Goal: Task Accomplishment & Management: Manage account settings

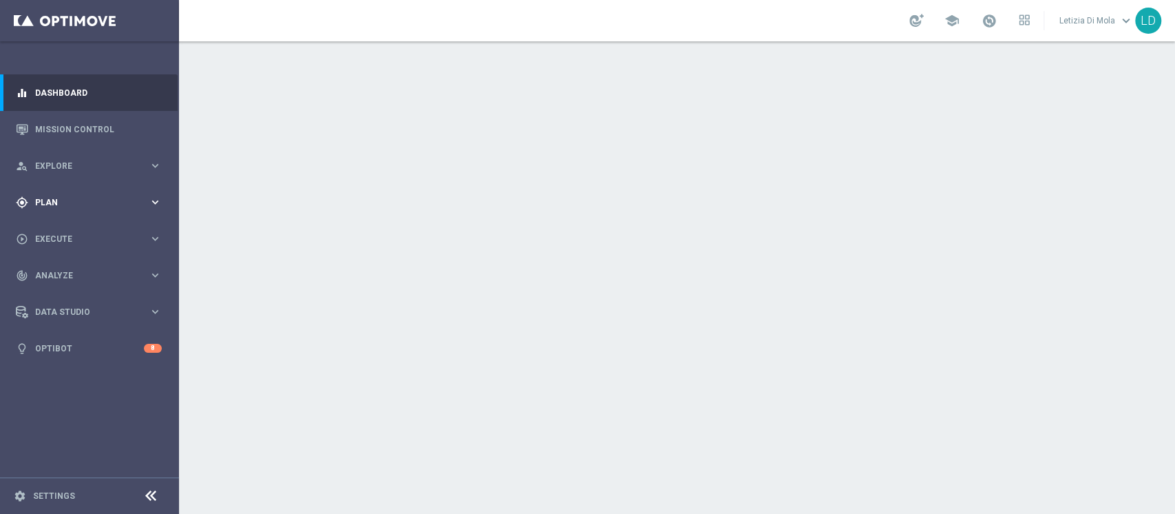
click at [112, 207] on div "gps_fixed Plan" at bounding box center [82, 202] width 133 height 12
click at [70, 269] on span "Templates" at bounding box center [85, 272] width 98 height 8
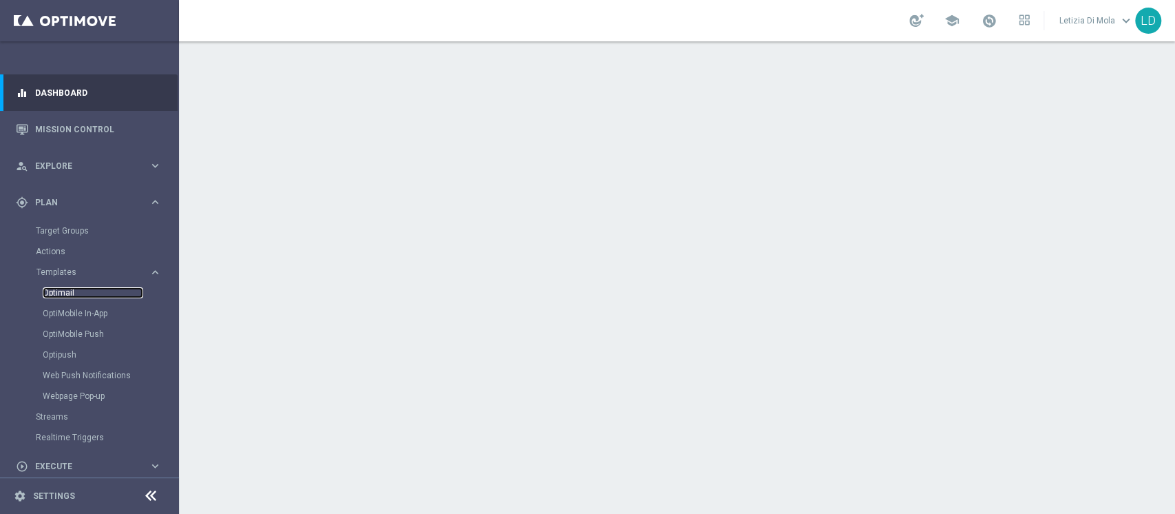
click at [61, 291] on link "Optimail" at bounding box center [93, 292] width 101 height 11
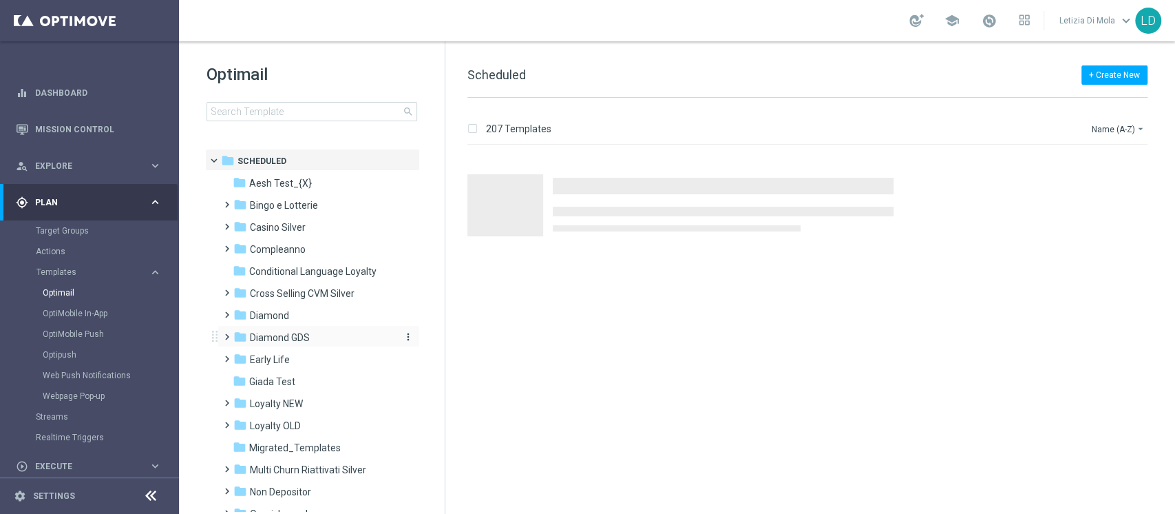
click at [294, 333] on span "Diamond GDS" at bounding box center [280, 337] width 60 height 12
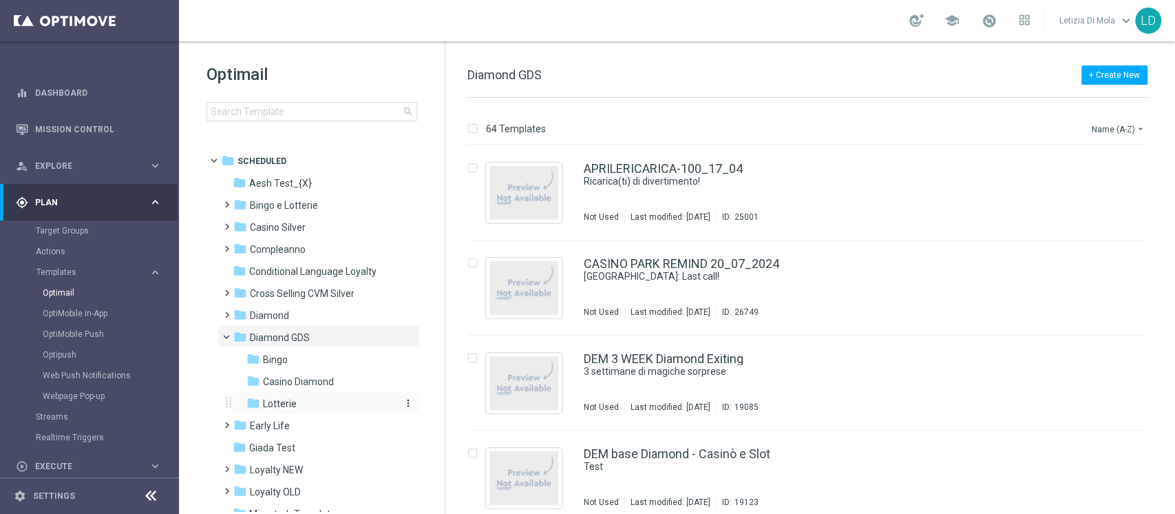
click at [285, 405] on span "Lotterie" at bounding box center [280, 403] width 34 height 12
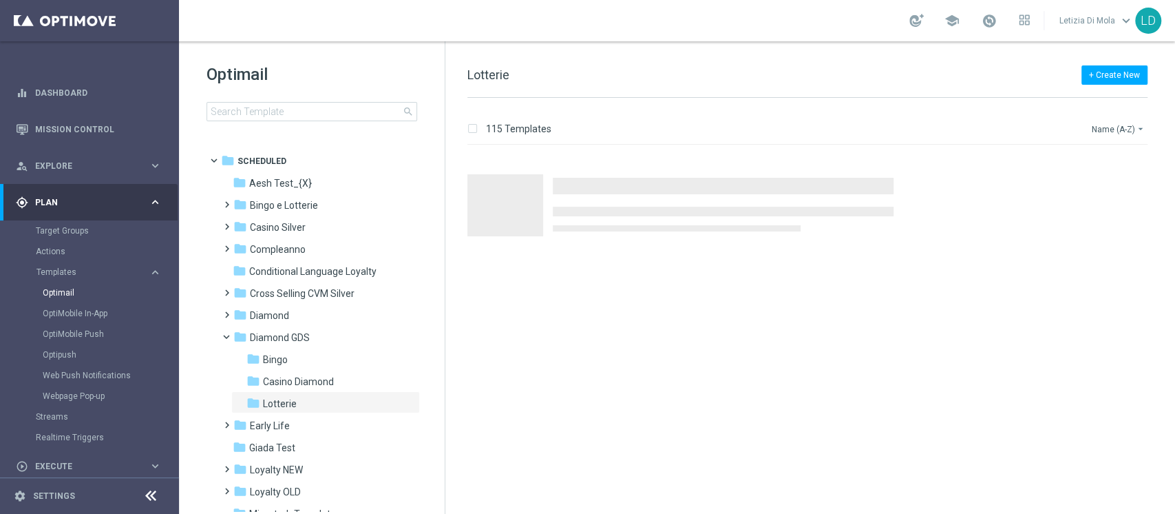
click at [1103, 129] on button "Name (A-Z) arrow_drop_down" at bounding box center [1119, 128] width 57 height 17
click at [1091, 191] on span "Date Modified (Newest)" at bounding box center [1095, 190] width 92 height 10
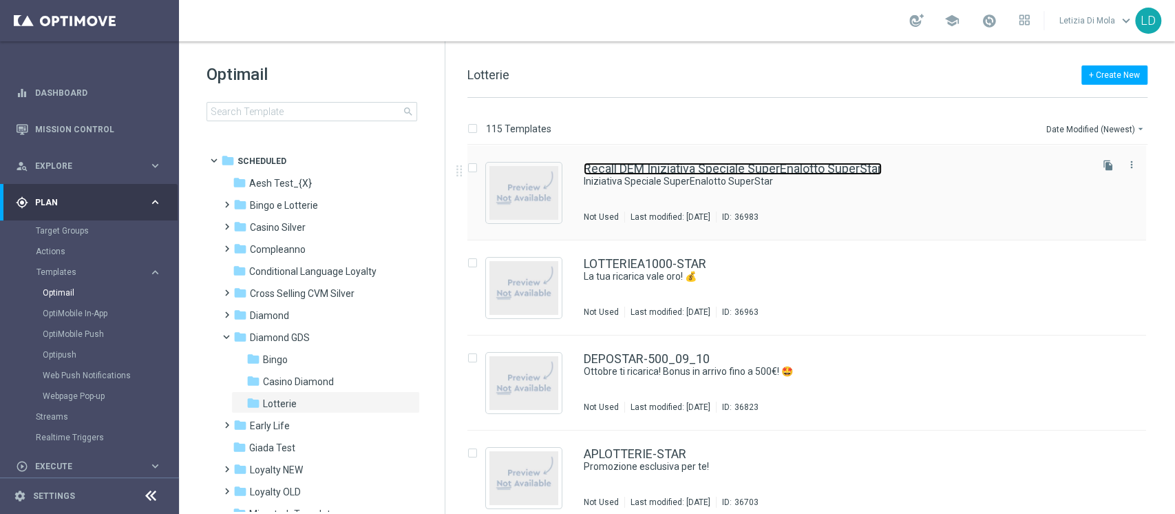
click at [724, 165] on link "Recall DEM Iniziativa Speciale SuperEnalotto SuperStar" at bounding box center [733, 168] width 298 height 12
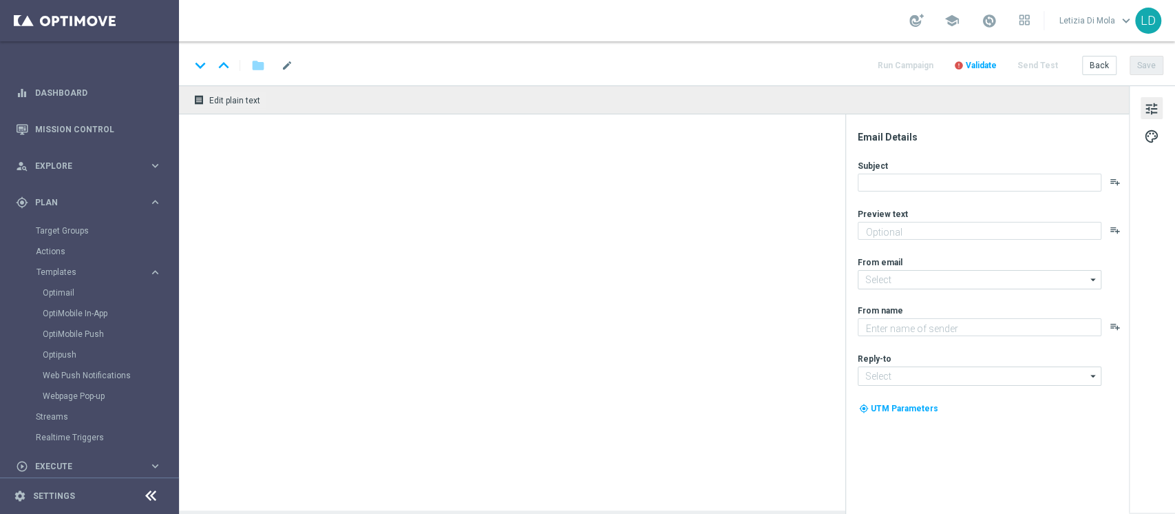
click at [983, 62] on span "Validate" at bounding box center [981, 66] width 31 height 10
type textarea "Sisal"
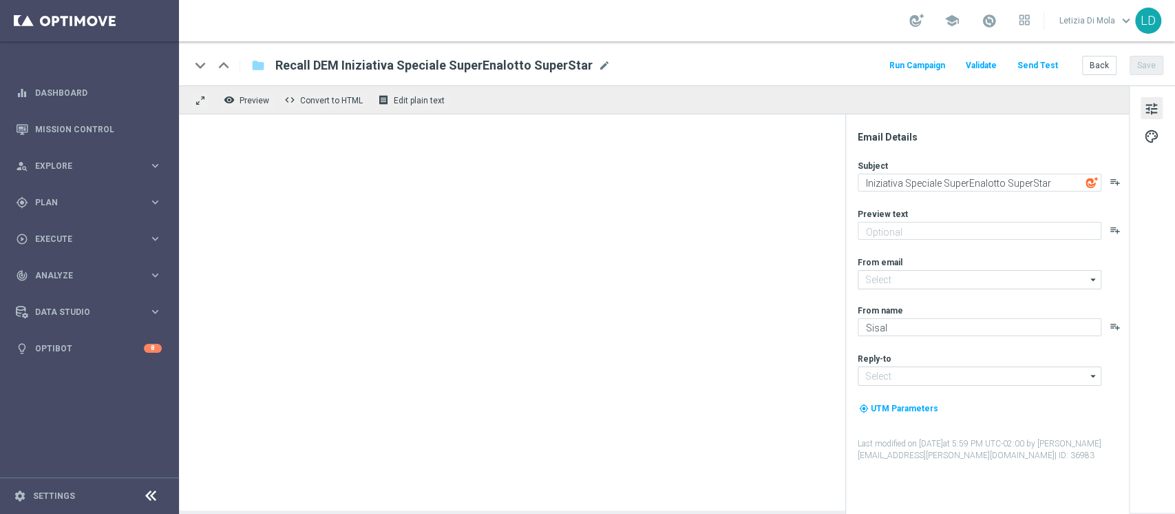
type input "[EMAIL_ADDRESS][DOMAIN_NAME]"
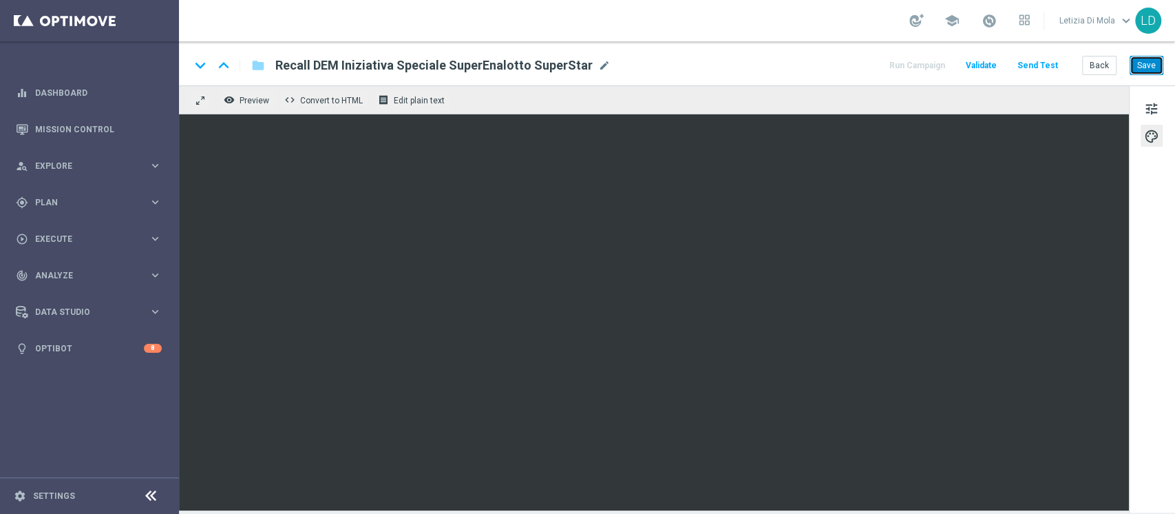
click at [1147, 63] on button "Save" at bounding box center [1147, 65] width 34 height 19
click at [1143, 67] on button "Save" at bounding box center [1147, 65] width 34 height 19
click at [1151, 67] on button "Save" at bounding box center [1147, 65] width 34 height 19
click at [1146, 65] on button "Save" at bounding box center [1147, 65] width 34 height 19
click at [1157, 68] on button "Save" at bounding box center [1147, 65] width 34 height 19
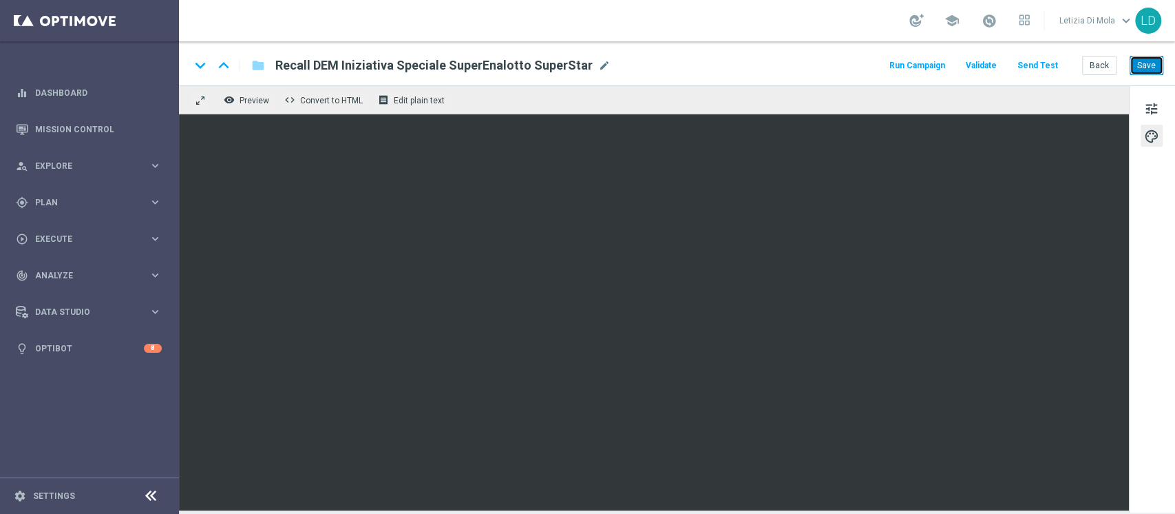
click at [1148, 68] on button "Save" at bounding box center [1147, 65] width 34 height 19
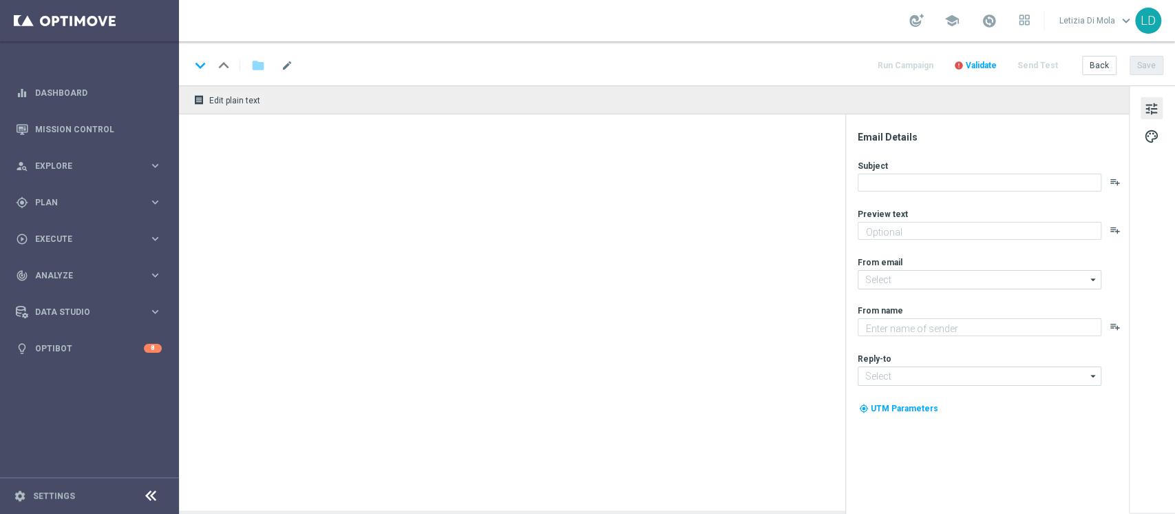
type input "[EMAIL_ADDRESS][DOMAIN_NAME]"
type textarea "Sisal"
type input "[EMAIL_ADDRESS][DOMAIN_NAME]"
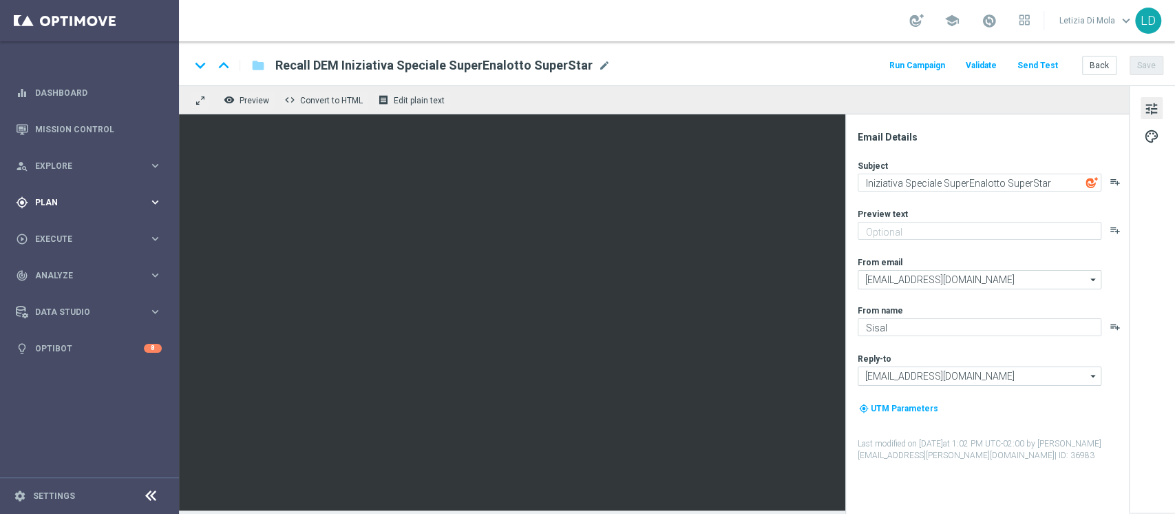
click at [123, 200] on span "Plan" at bounding box center [92, 202] width 114 height 8
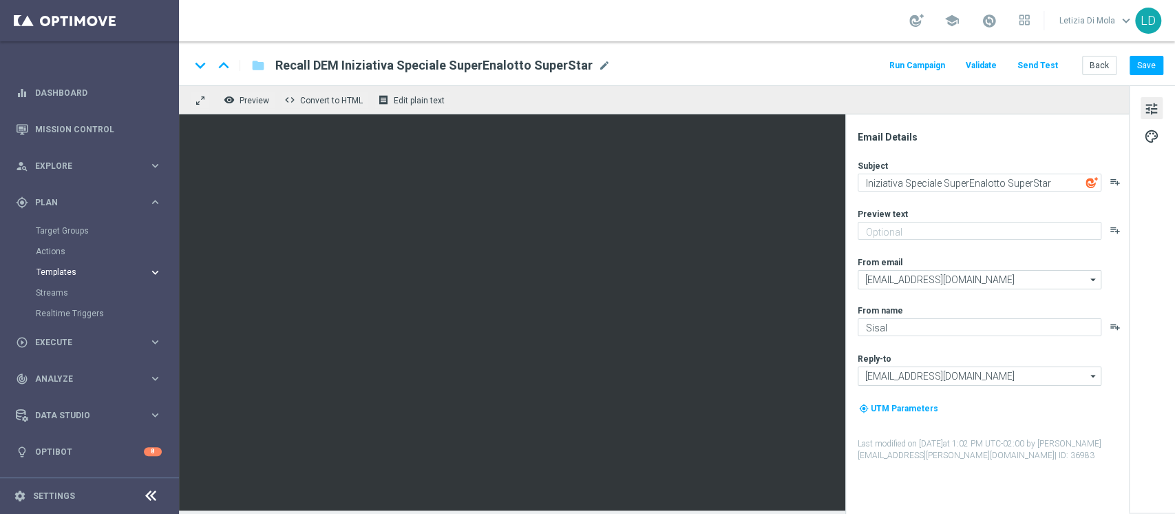
click at [66, 271] on span "Templates" at bounding box center [85, 272] width 98 height 8
click at [59, 289] on link "Optimail" at bounding box center [93, 292] width 101 height 11
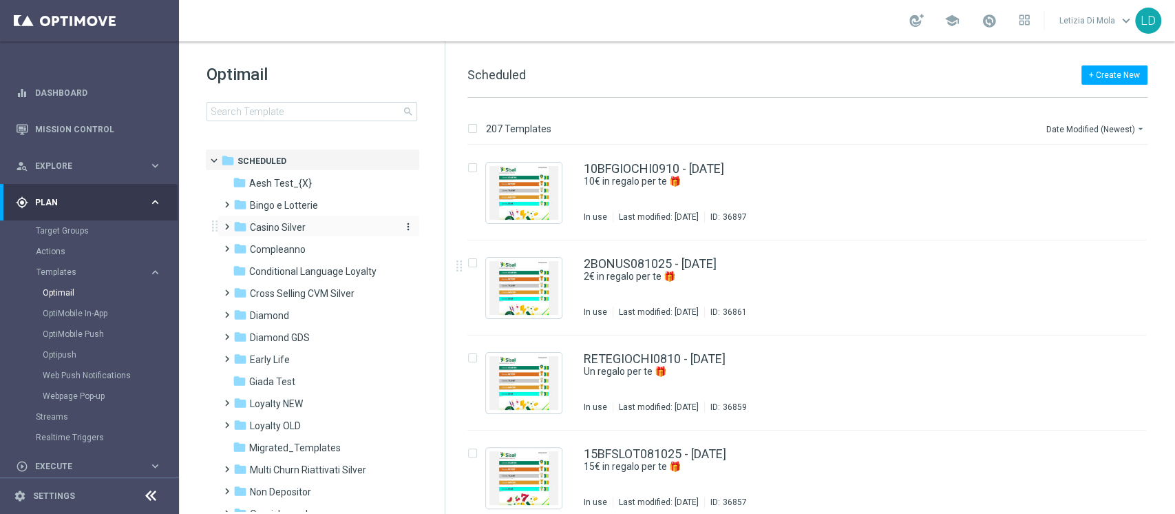
click at [284, 224] on span "Casino Silver" at bounding box center [278, 227] width 56 height 12
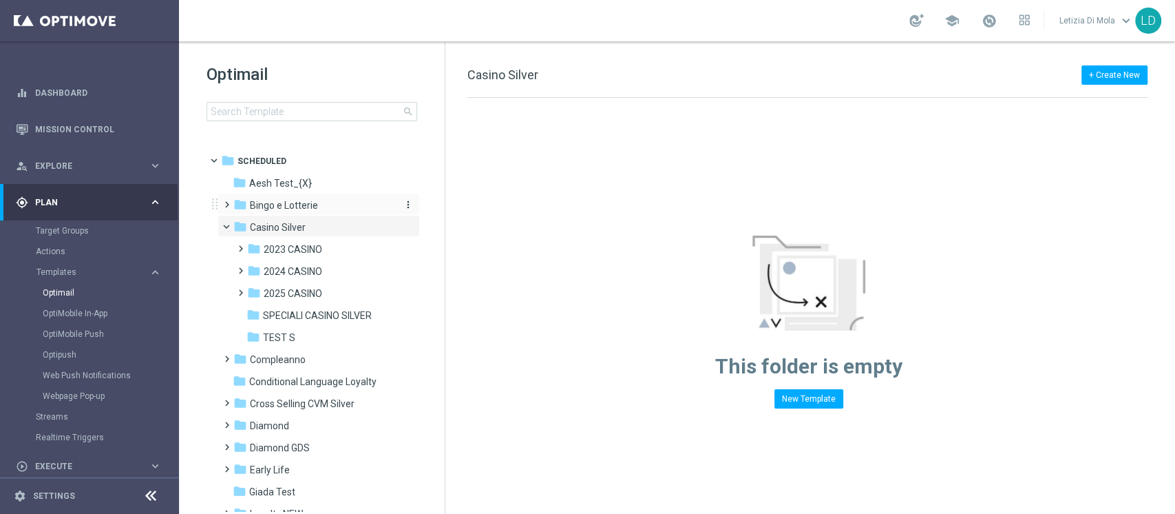
click at [277, 209] on span "Bingo e Lotterie" at bounding box center [284, 205] width 68 height 12
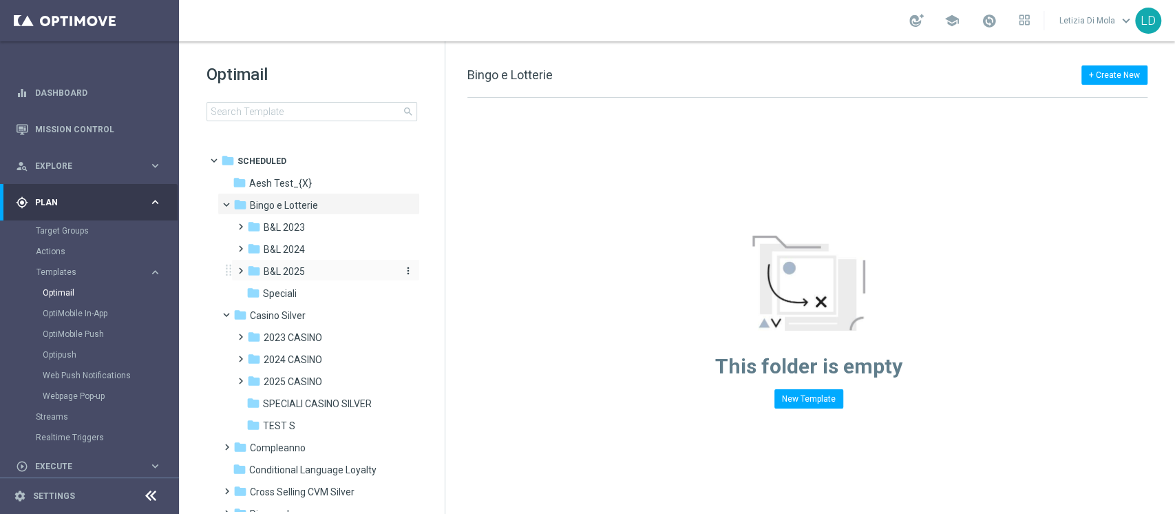
click at [308, 271] on div "folder B&L 2025" at bounding box center [320, 272] width 147 height 16
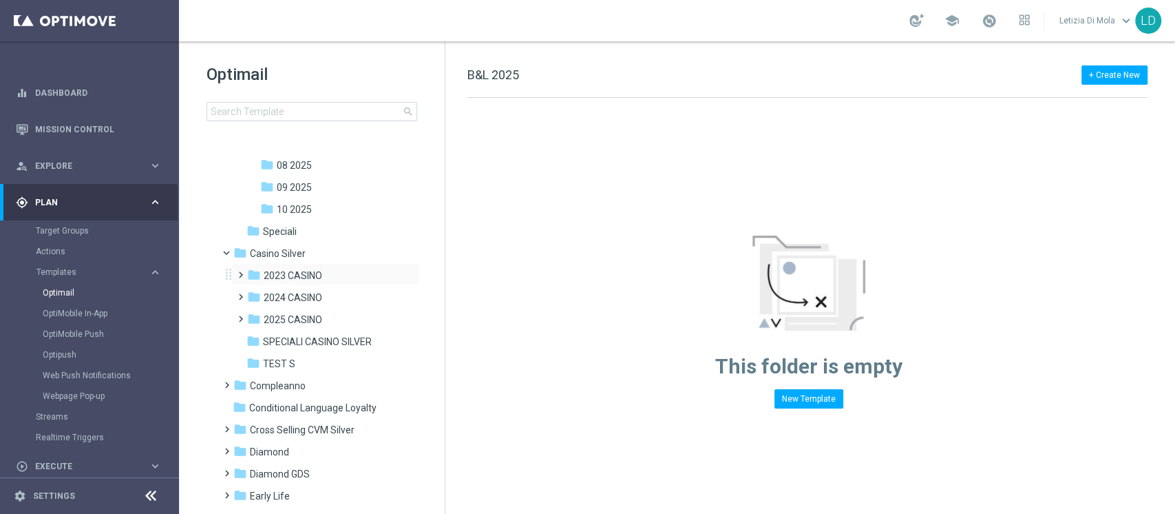
scroll to position [183, 0]
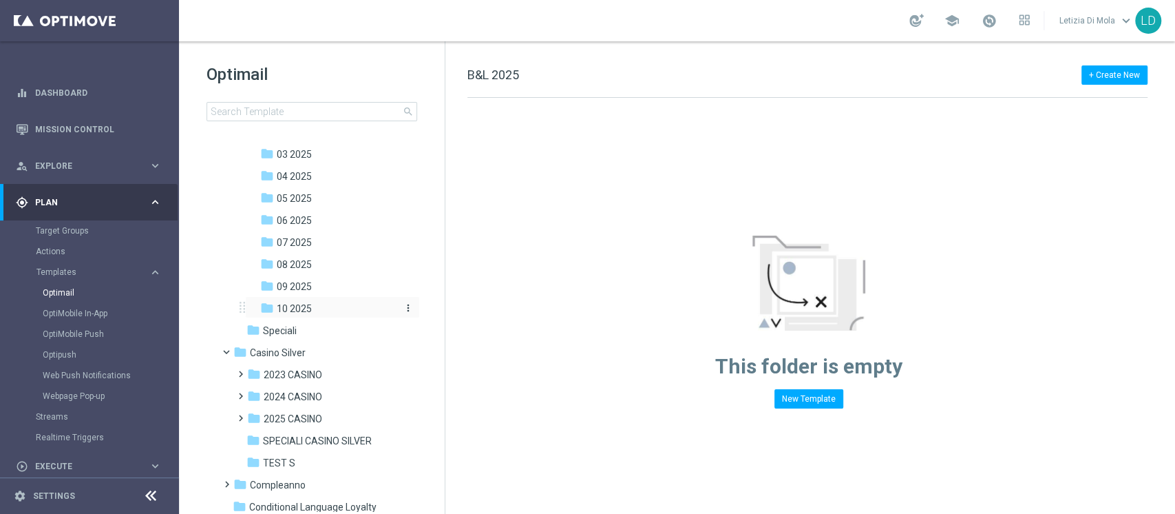
click at [308, 308] on span "10 2025" at bounding box center [294, 308] width 35 height 12
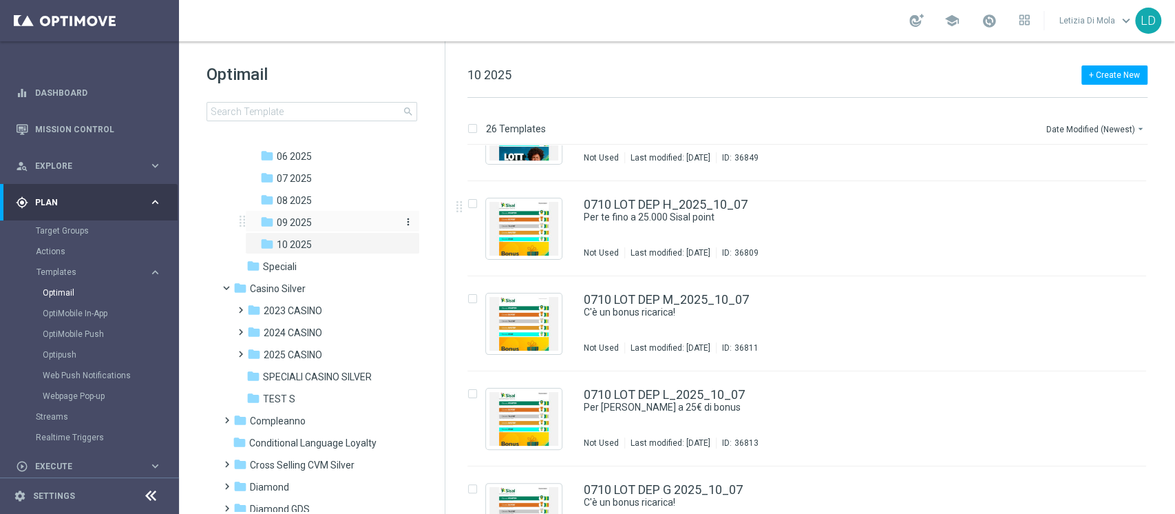
scroll to position [275, 0]
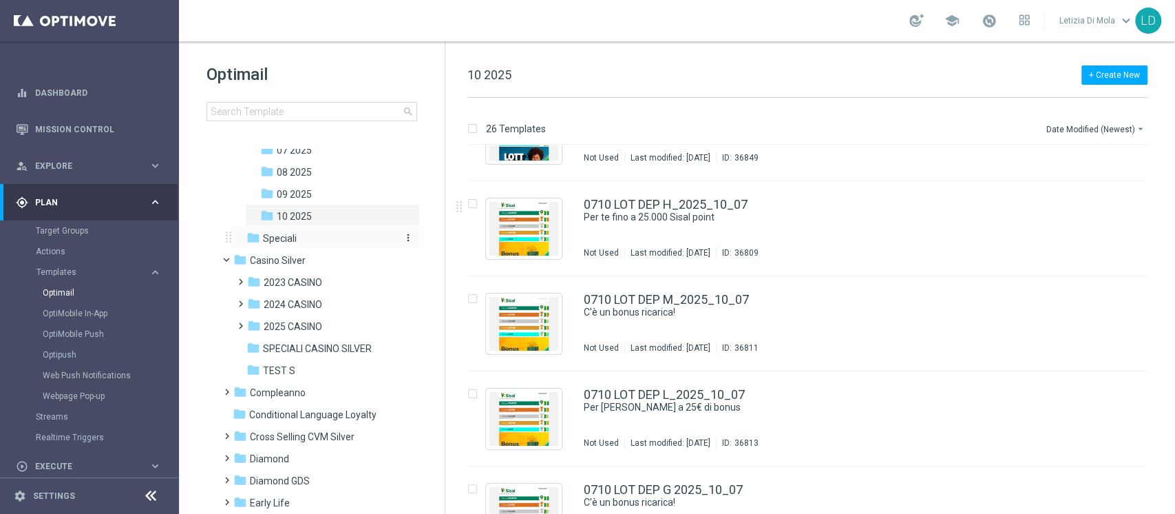
click at [270, 241] on span "Speciali" at bounding box center [280, 238] width 34 height 12
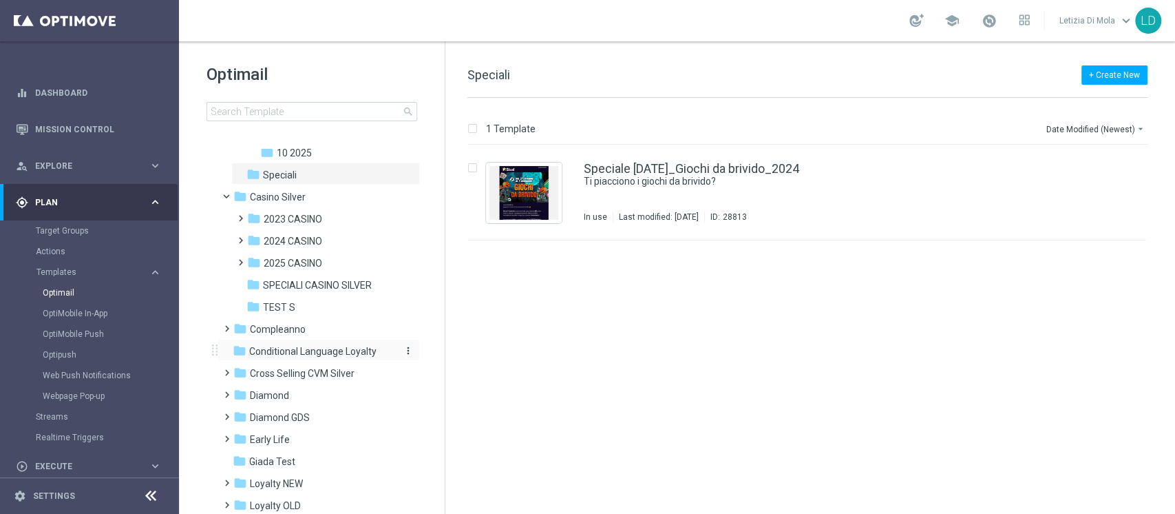
scroll to position [367, 0]
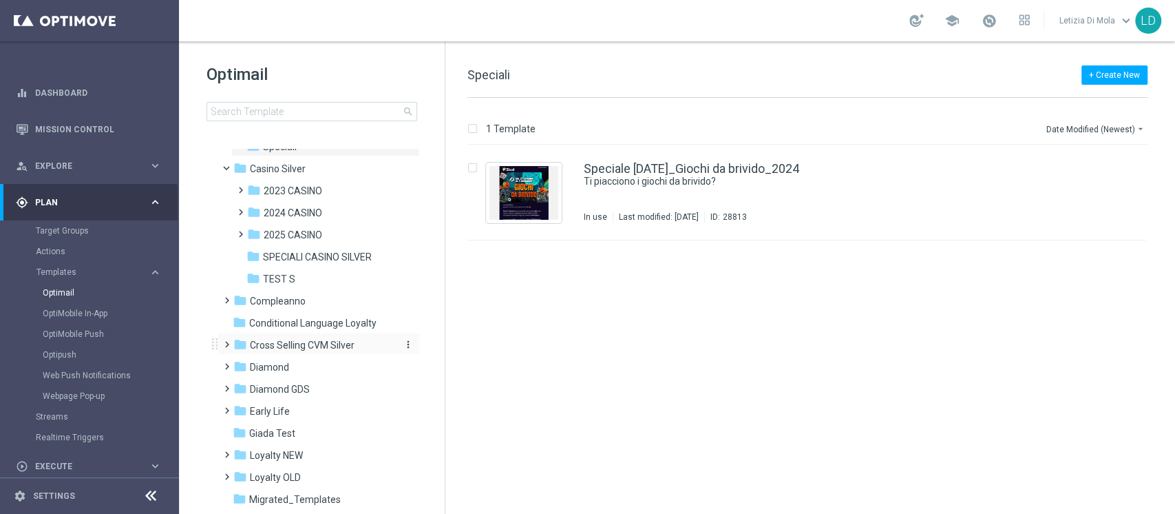
click at [304, 343] on span "Cross Selling CVM Silver" at bounding box center [302, 345] width 105 height 12
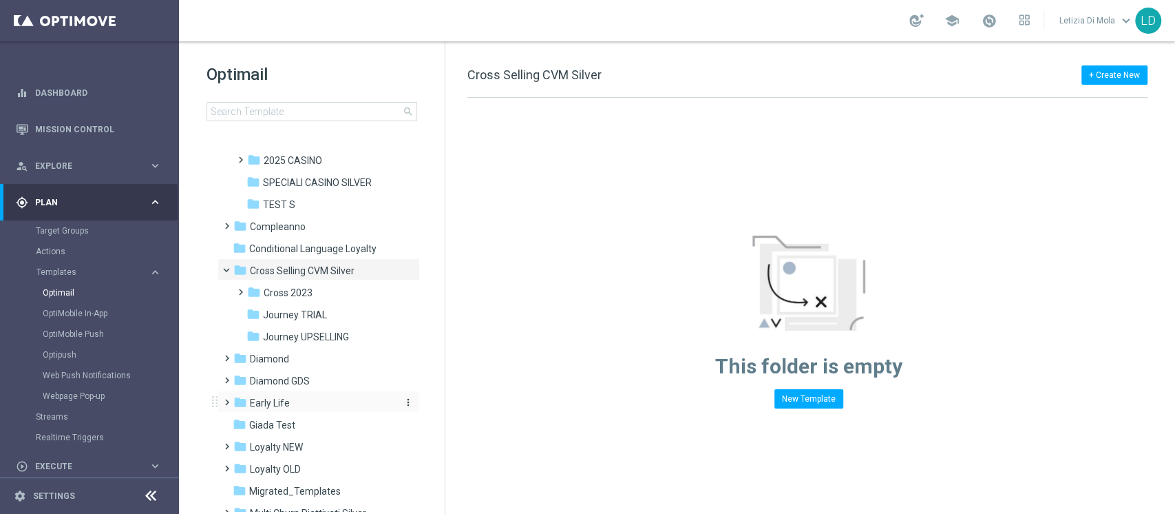
scroll to position [459, 0]
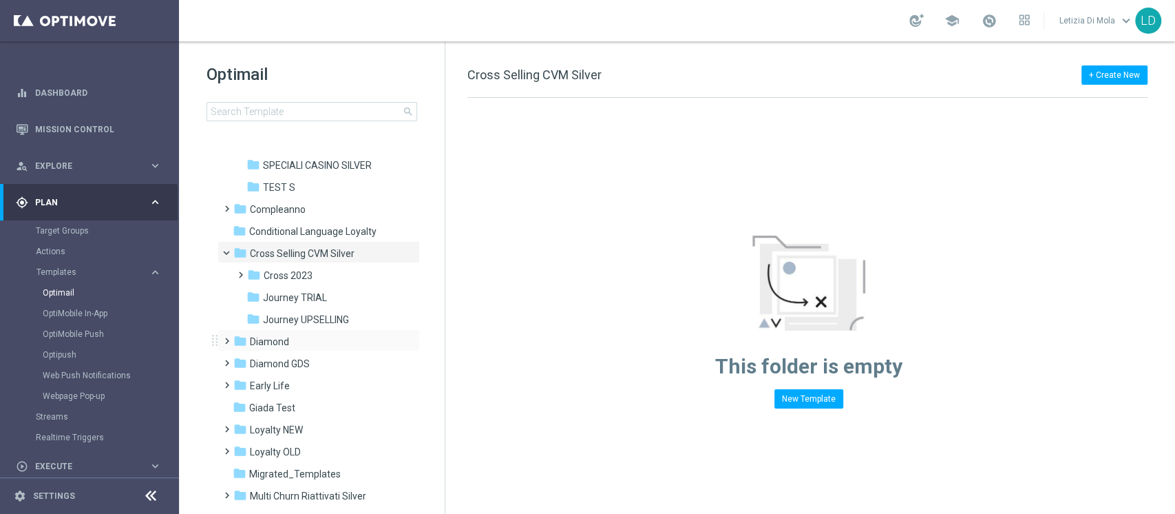
click at [227, 337] on span at bounding box center [224, 335] width 6 height 6
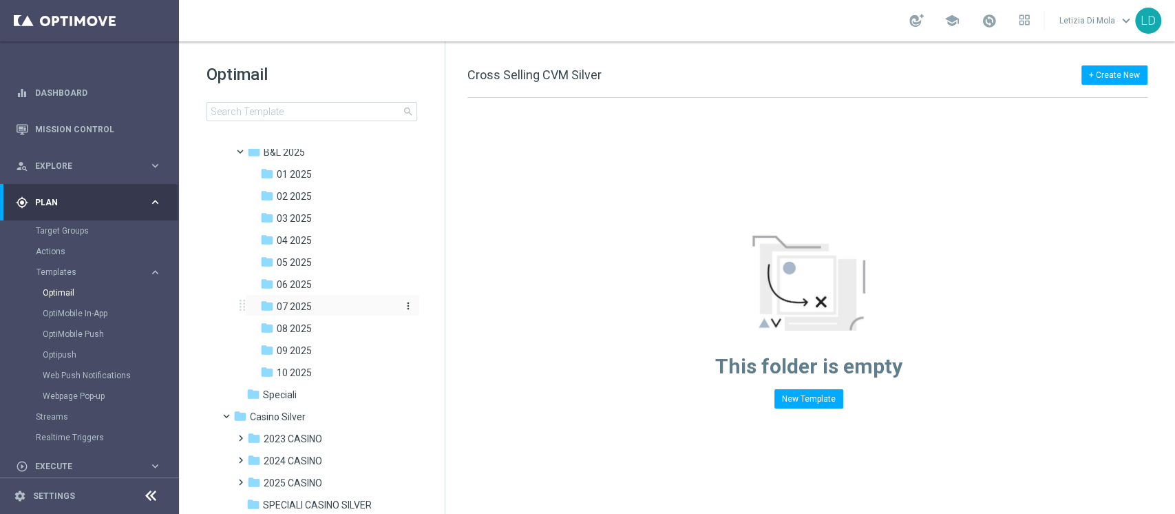
scroll to position [0, 0]
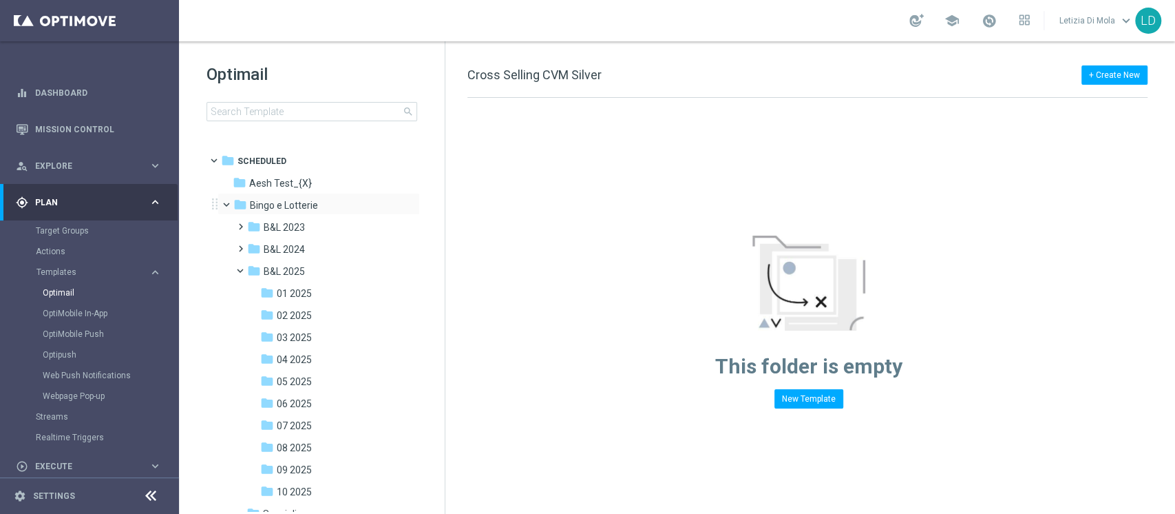
click at [230, 202] on span at bounding box center [233, 201] width 6 height 6
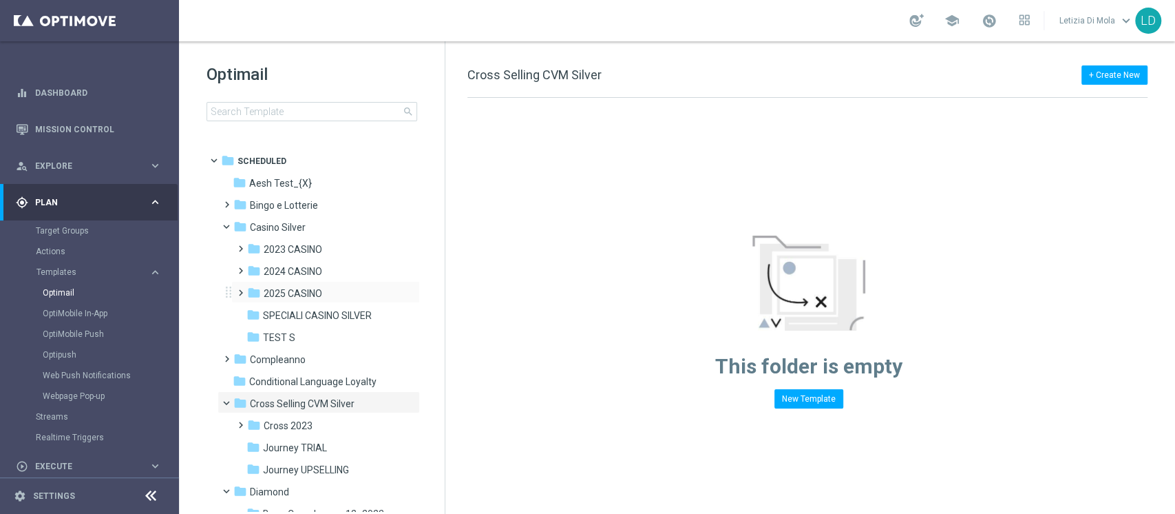
click at [241, 289] on span at bounding box center [238, 287] width 6 height 6
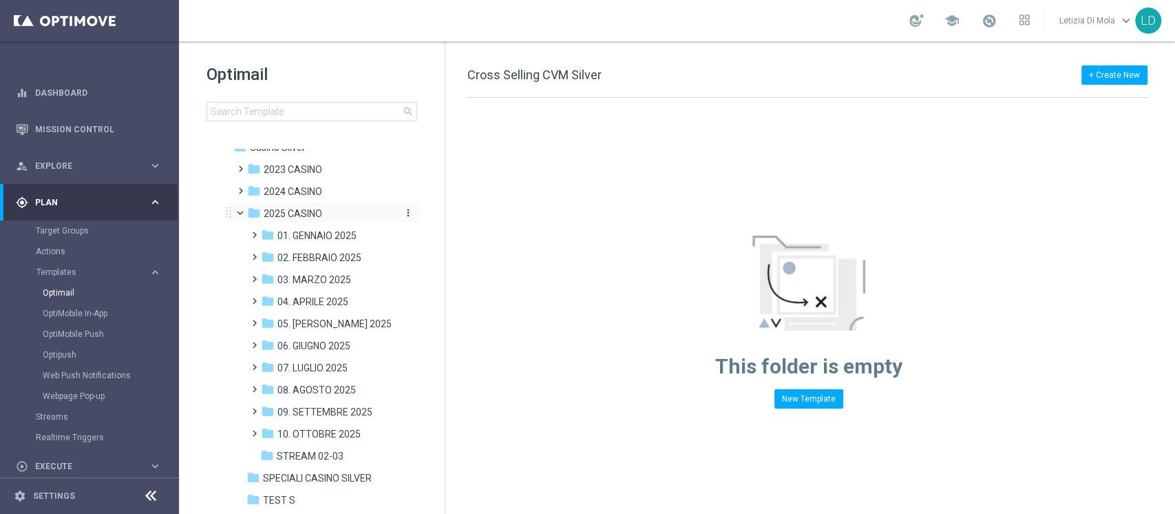
scroll to position [183, 0]
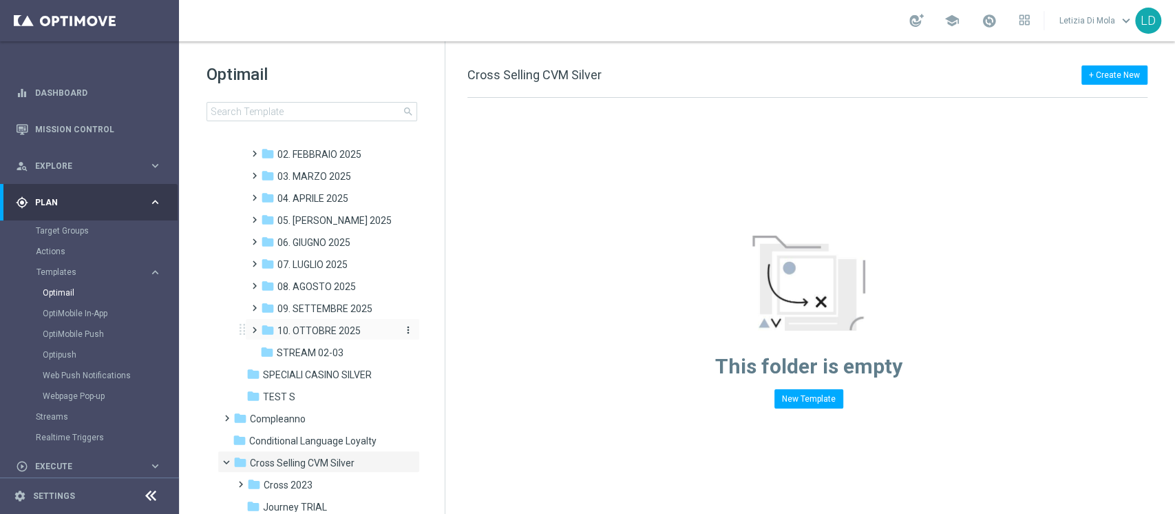
click at [335, 326] on span "10. OTTOBRE 2025" at bounding box center [318, 330] width 83 height 12
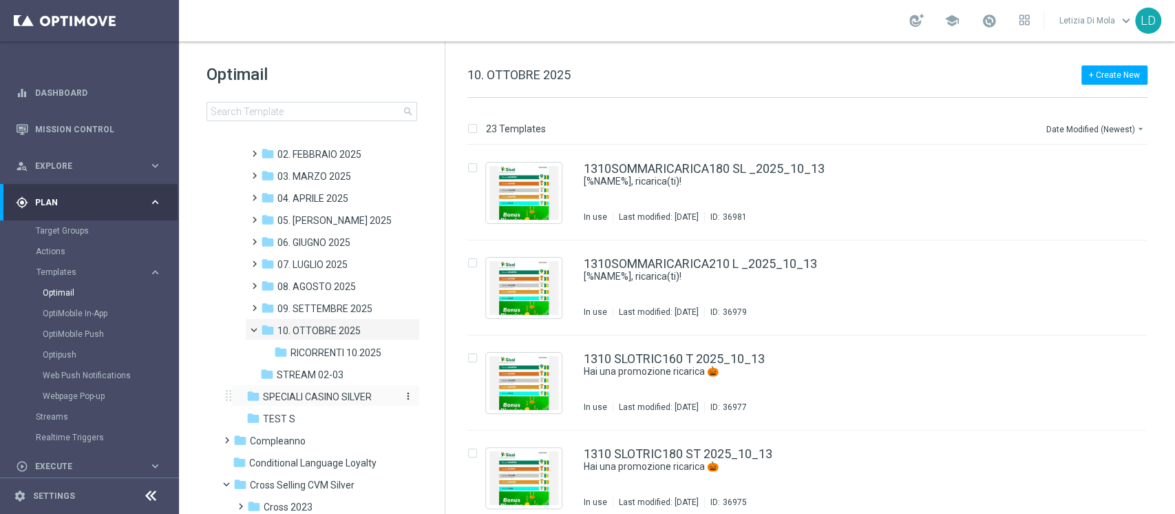
click at [295, 395] on span "SPECIALI CASINO SILVER" at bounding box center [317, 396] width 109 height 12
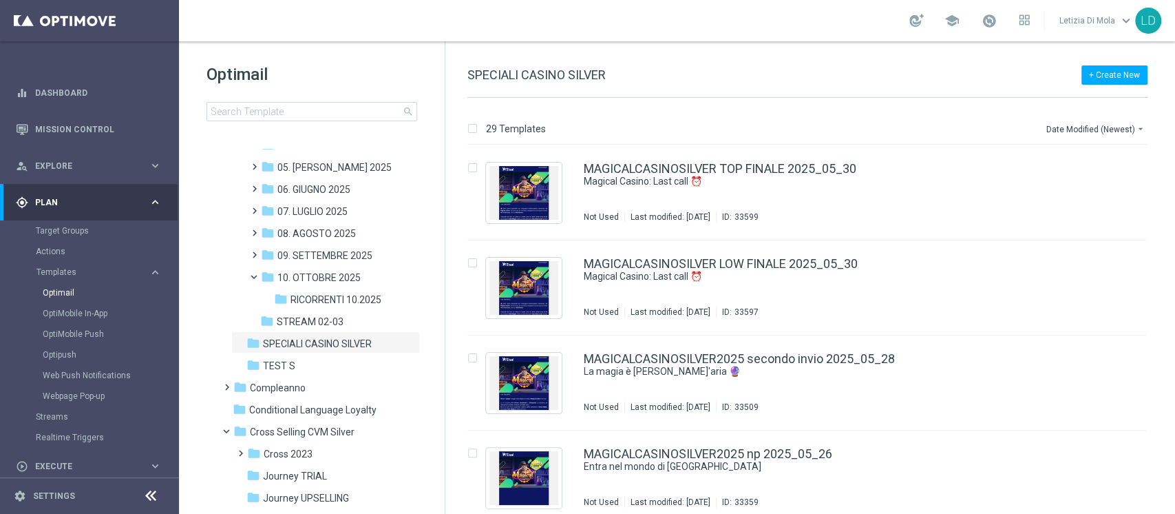
scroll to position [275, 0]
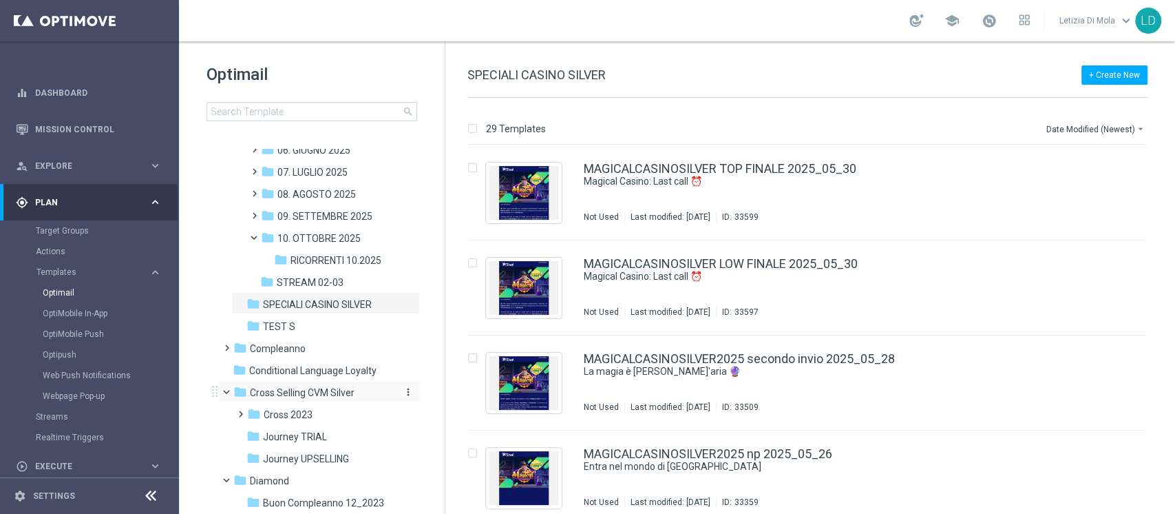
click at [272, 393] on span "Cross Selling CVM Silver" at bounding box center [302, 392] width 105 height 12
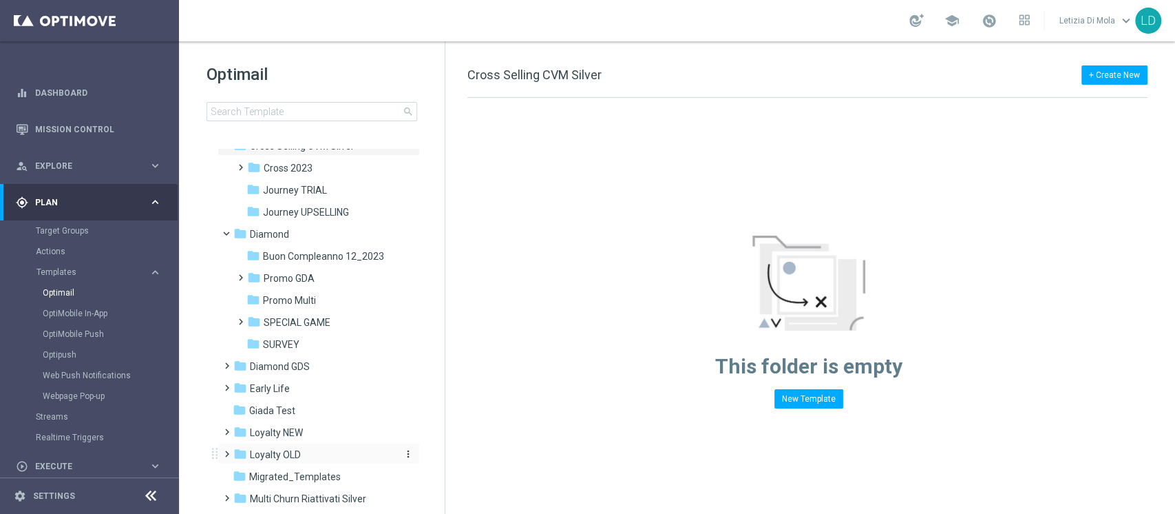
scroll to position [551, 0]
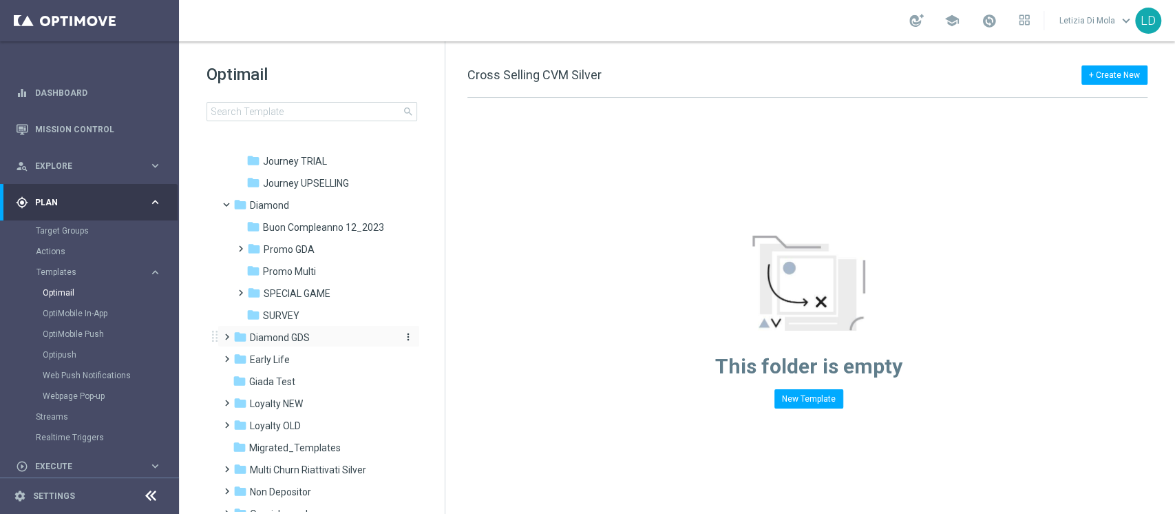
click at [273, 339] on span "Diamond GDS" at bounding box center [280, 337] width 60 height 12
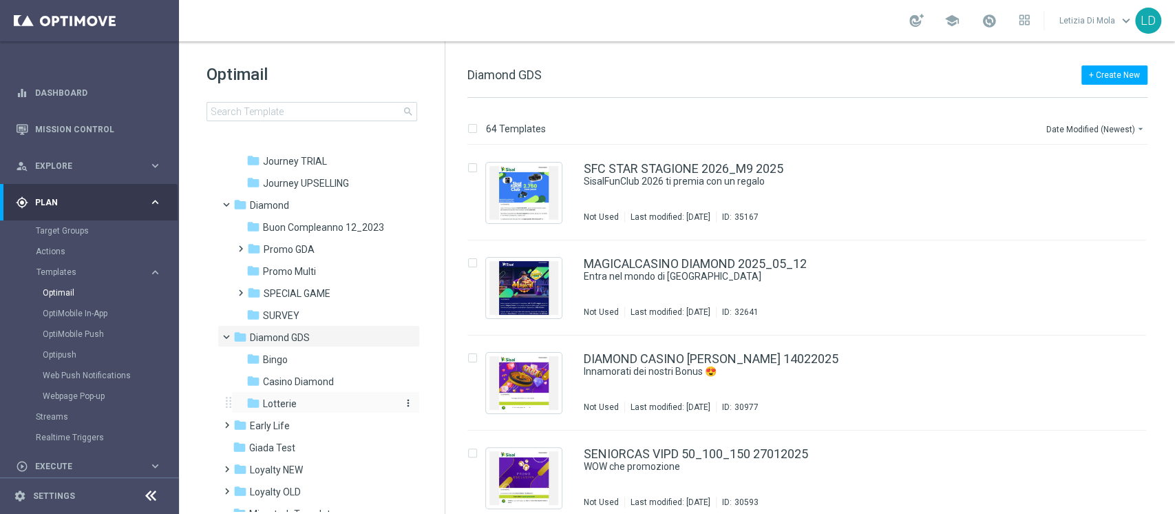
click at [290, 403] on span "Lotterie" at bounding box center [280, 403] width 34 height 12
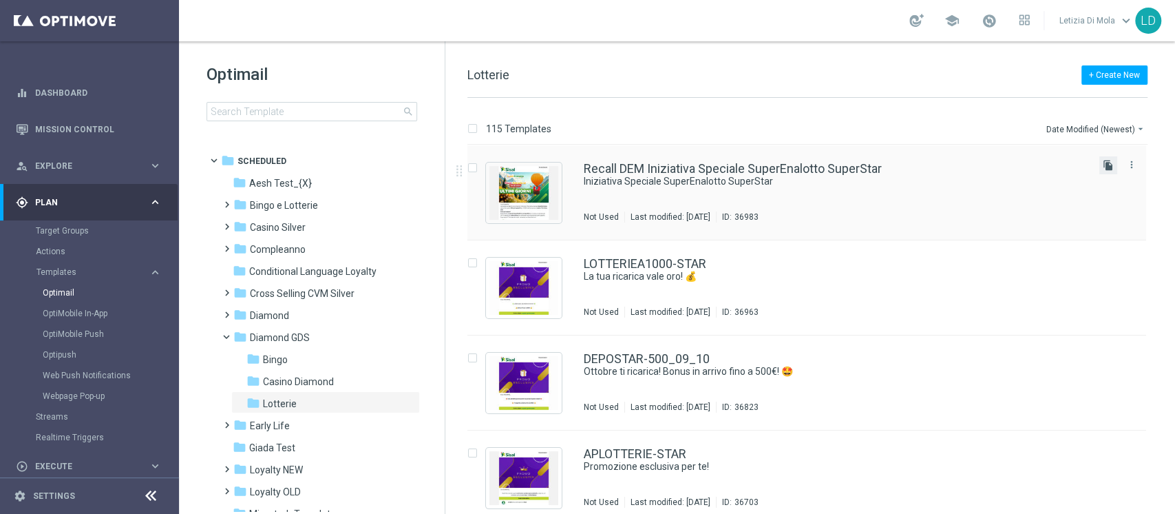
click at [1107, 165] on icon "file_copy" at bounding box center [1108, 165] width 11 height 11
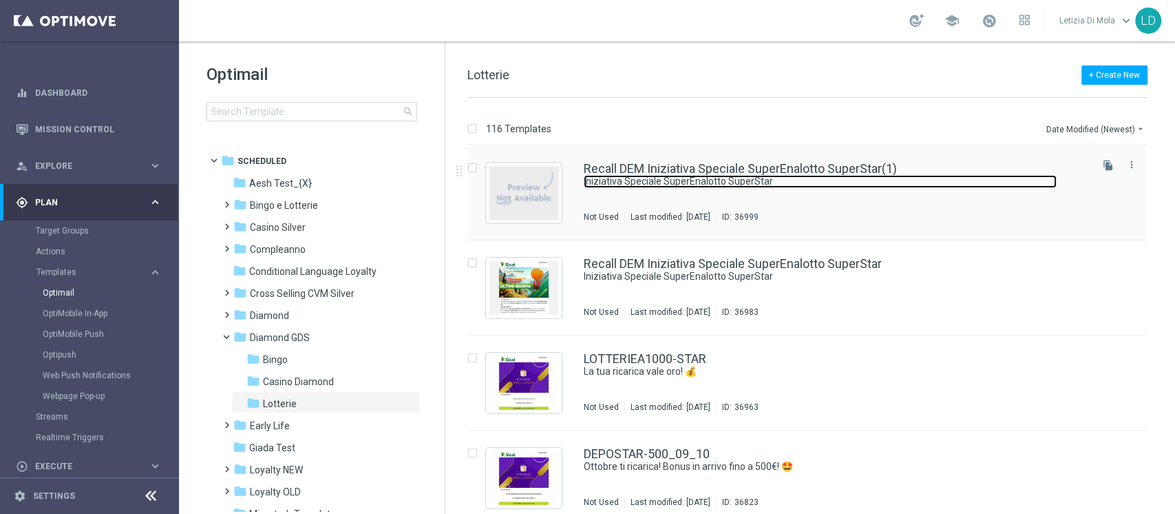
click at [661, 180] on link "Iniziativa Speciale SuperEnalotto SuperStar" at bounding box center [820, 181] width 473 height 13
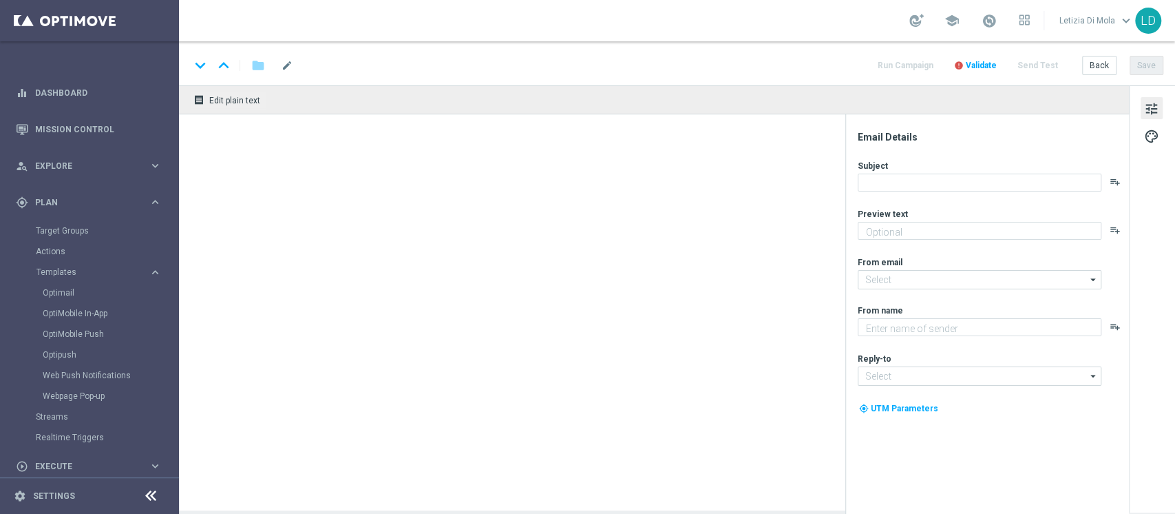
type input "[EMAIL_ADDRESS][DOMAIN_NAME]"
type textarea "Sisal"
type input "[EMAIL_ADDRESS][DOMAIN_NAME]"
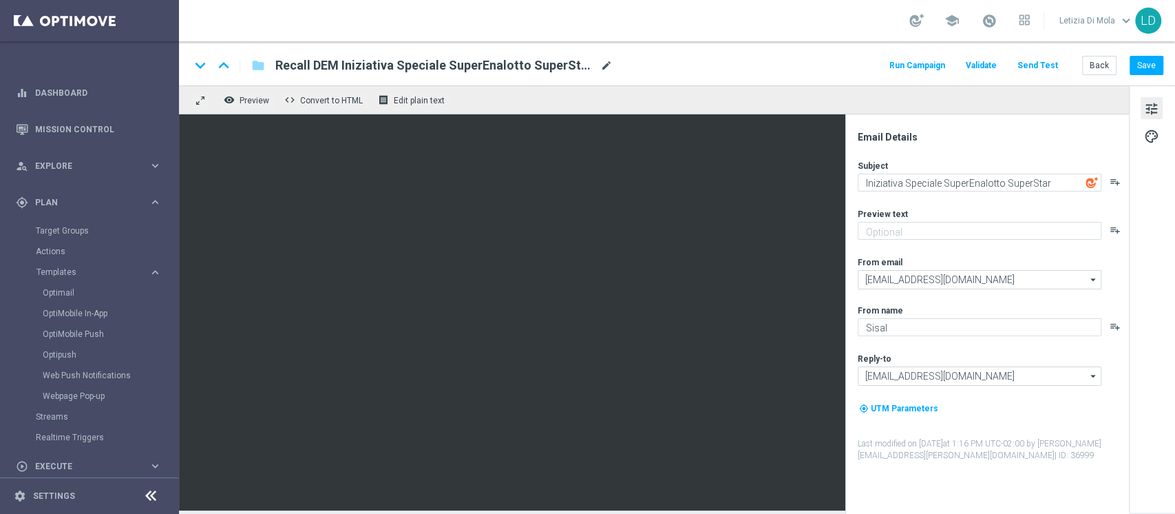
click at [602, 65] on span "mode_edit" at bounding box center [606, 65] width 12 height 12
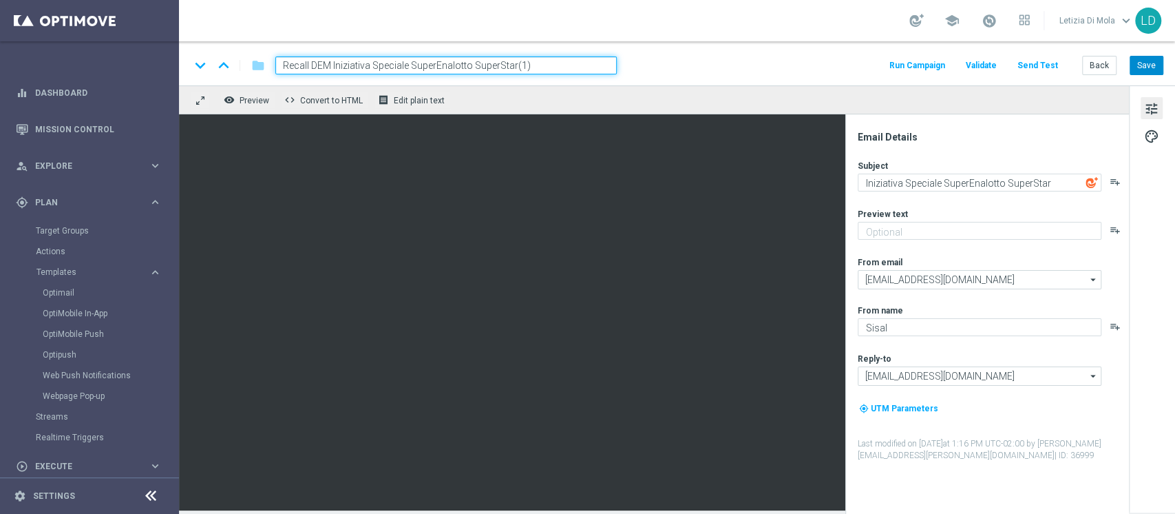
type input "Recall DEM Iniziativa Speciale SuperEnalotto SuperStar(1)"
click at [1149, 67] on button "Save" at bounding box center [1147, 65] width 34 height 19
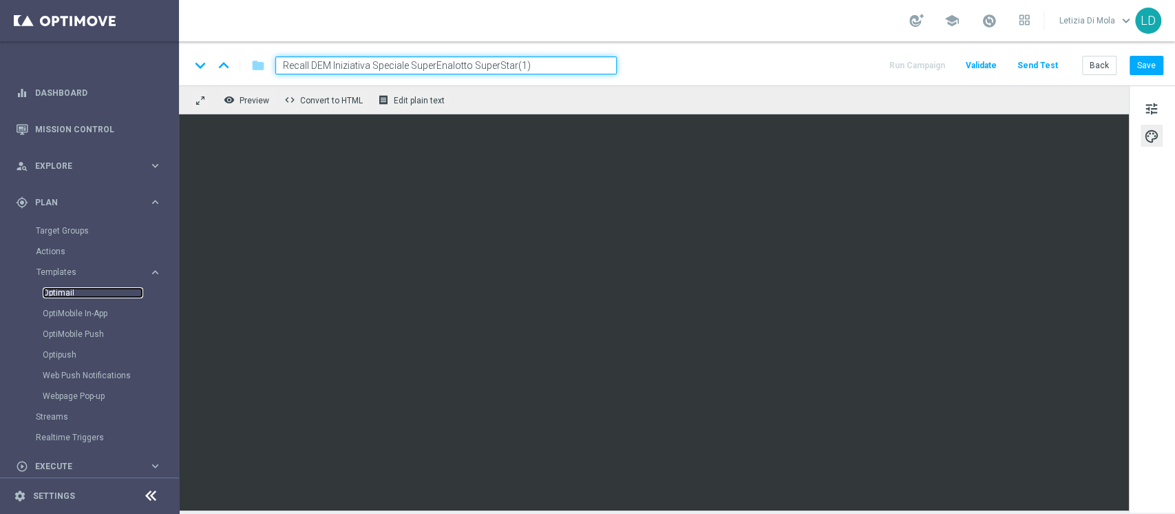
click at [56, 288] on link "Optimail" at bounding box center [93, 292] width 101 height 11
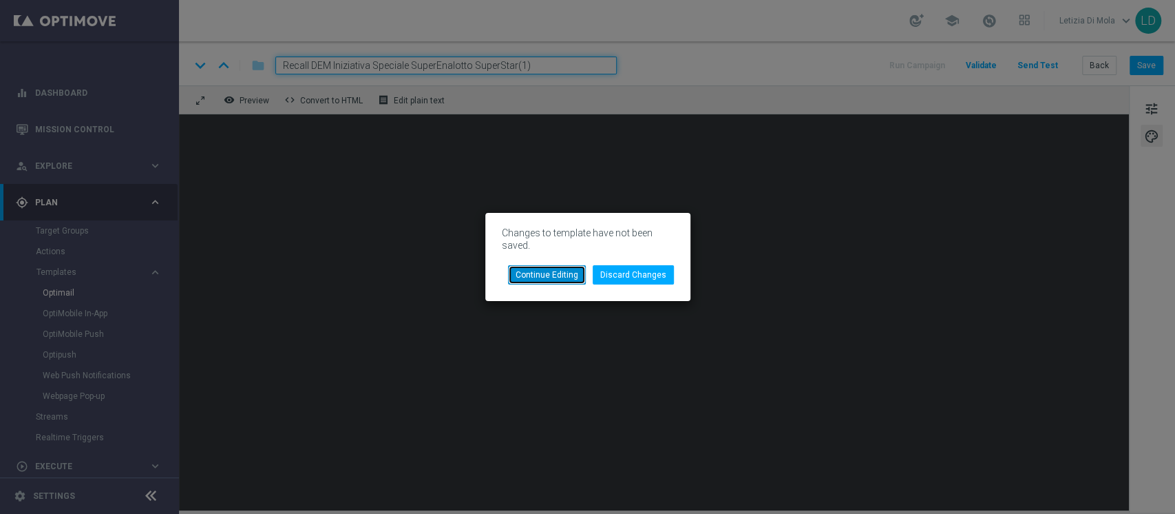
click at [562, 273] on button "Continue Editing" at bounding box center [547, 274] width 78 height 19
click at [644, 276] on button "Discard Changes" at bounding box center [633, 274] width 81 height 19
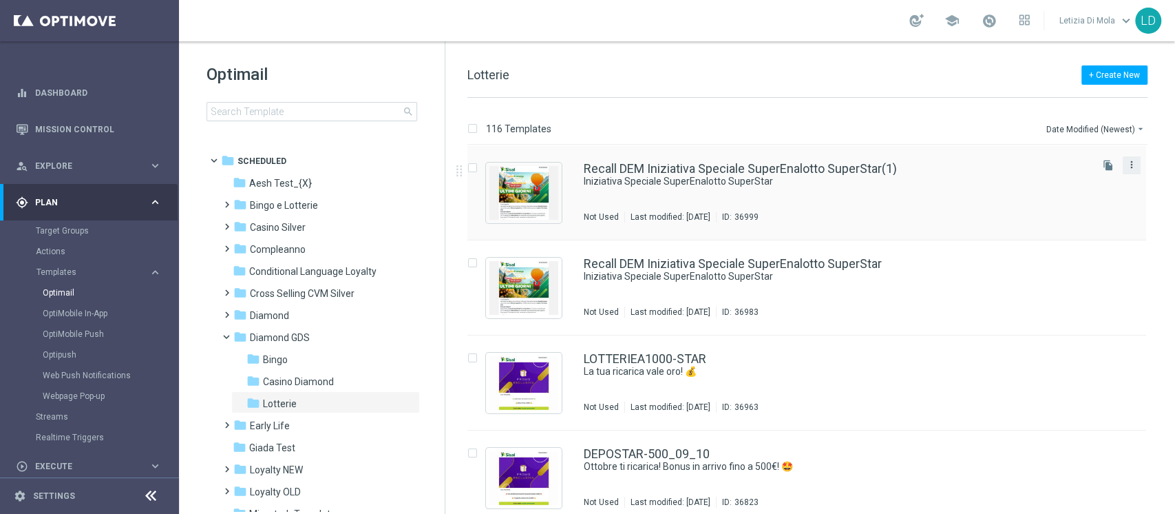
click at [1132, 163] on icon "more_vert" at bounding box center [1131, 164] width 11 height 11
click at [1062, 221] on div "Delete" at bounding box center [1074, 218] width 83 height 10
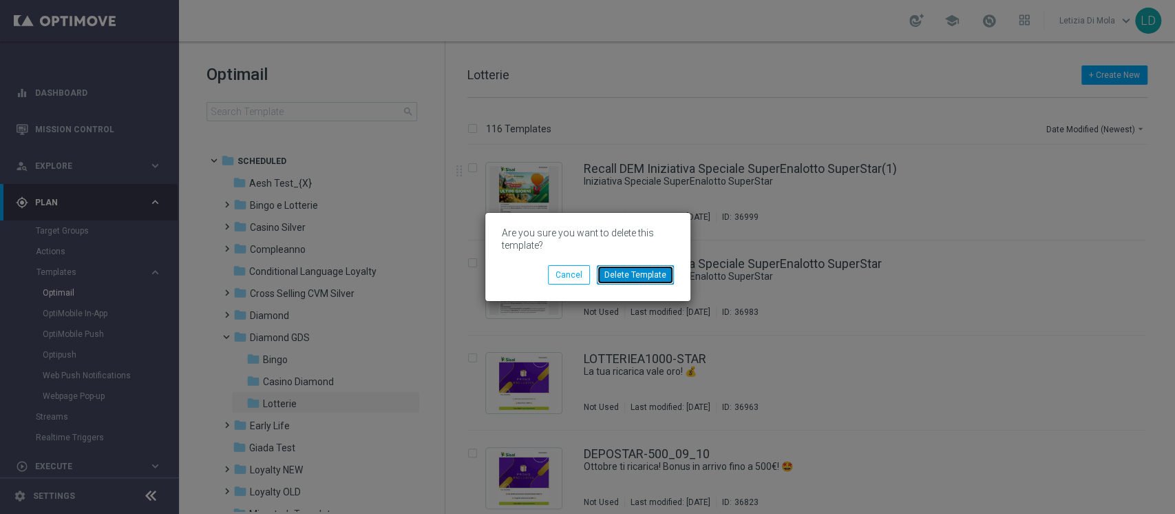
click at [651, 273] on button "Delete Template" at bounding box center [635, 274] width 77 height 19
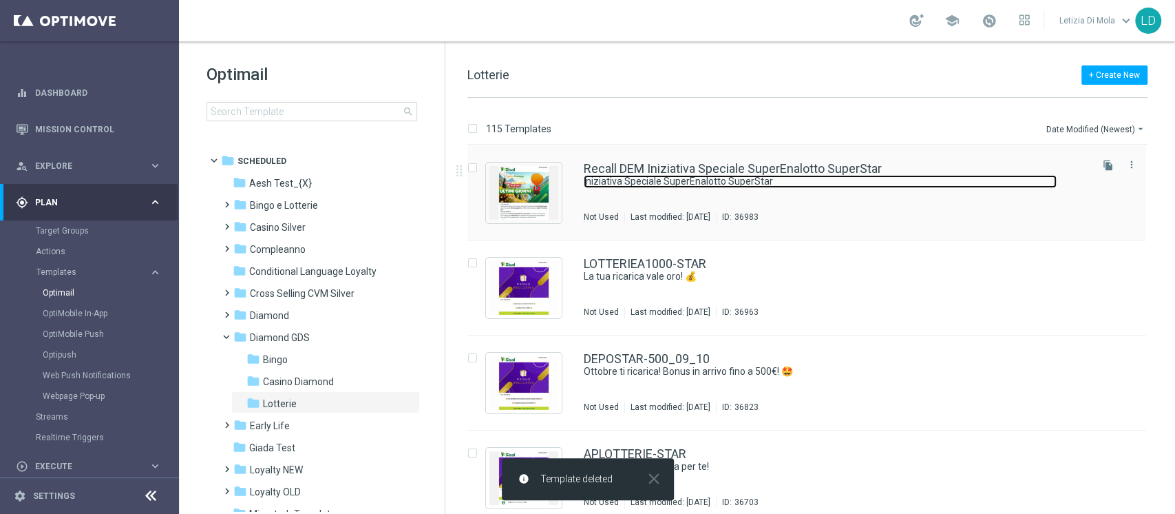
click at [731, 179] on link "Iniziativa Speciale SuperEnalotto SuperStar" at bounding box center [820, 181] width 473 height 13
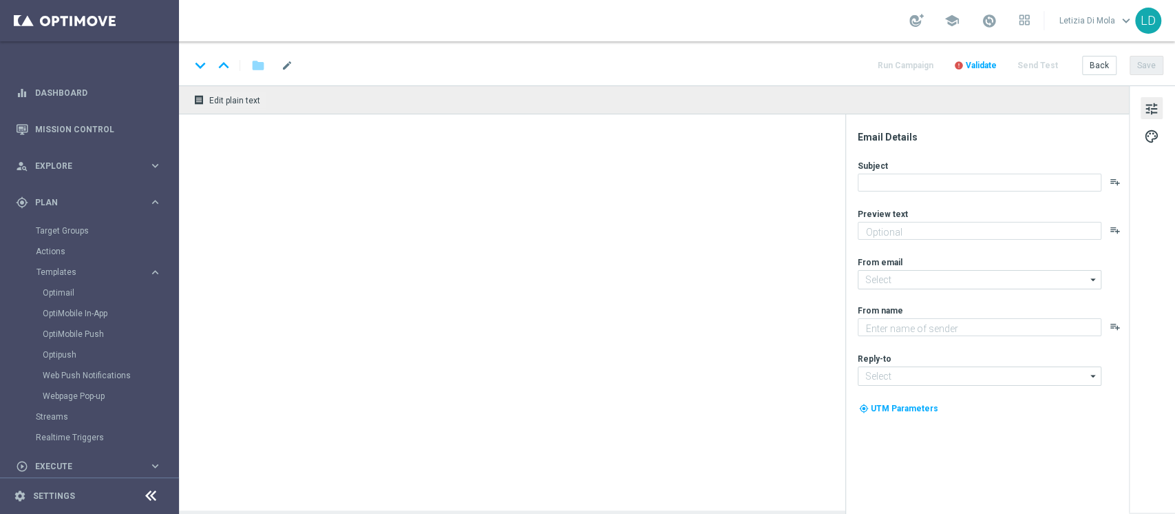
type textarea "Sisal"
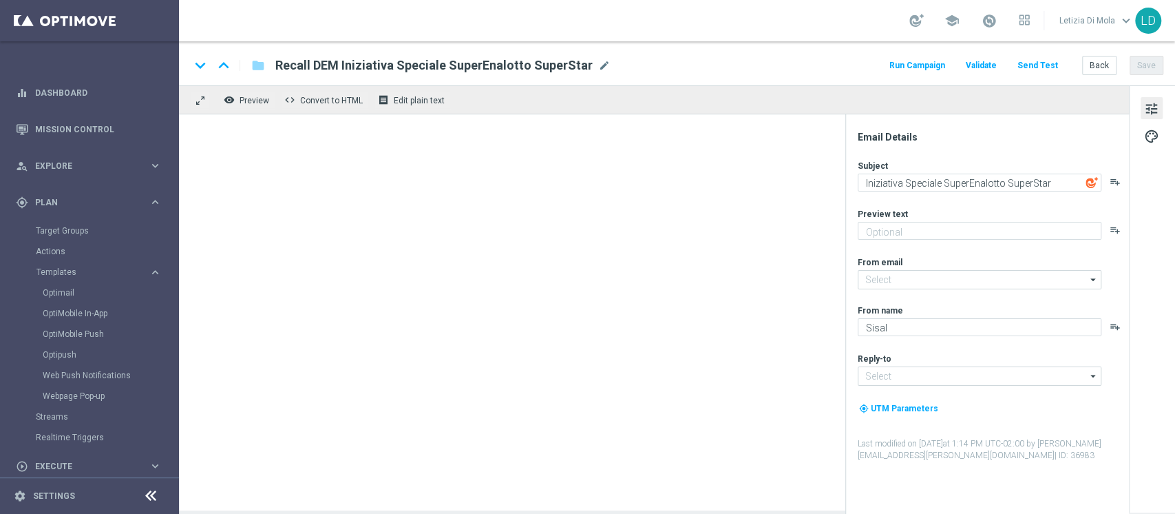
type input "giochi@comunicazioni.sisal.it"
type input "teamvip@sisal.it"
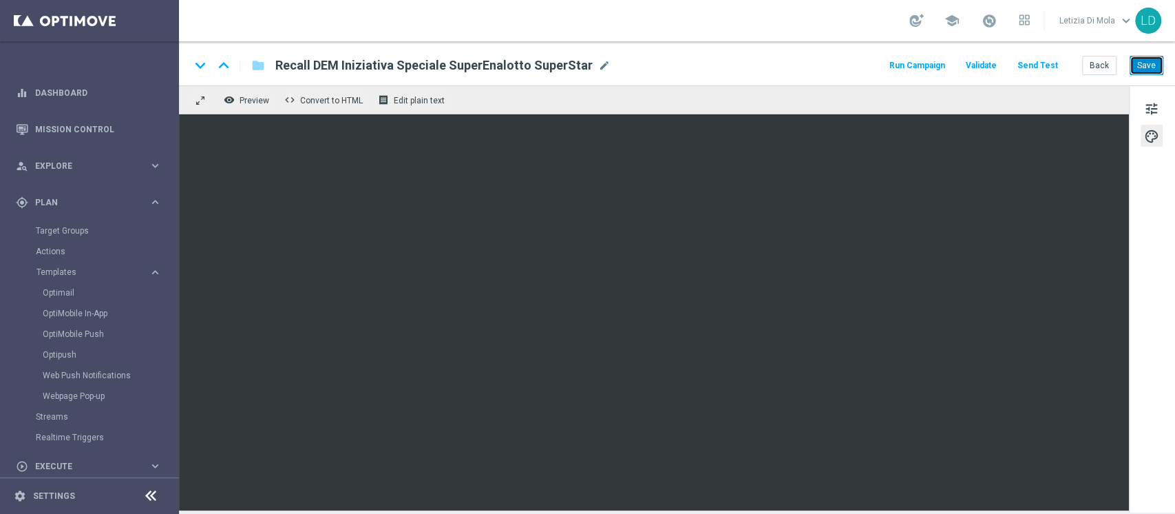
click at [1146, 66] on button "Save" at bounding box center [1147, 65] width 34 height 19
click at [1157, 59] on button "Save" at bounding box center [1147, 65] width 34 height 19
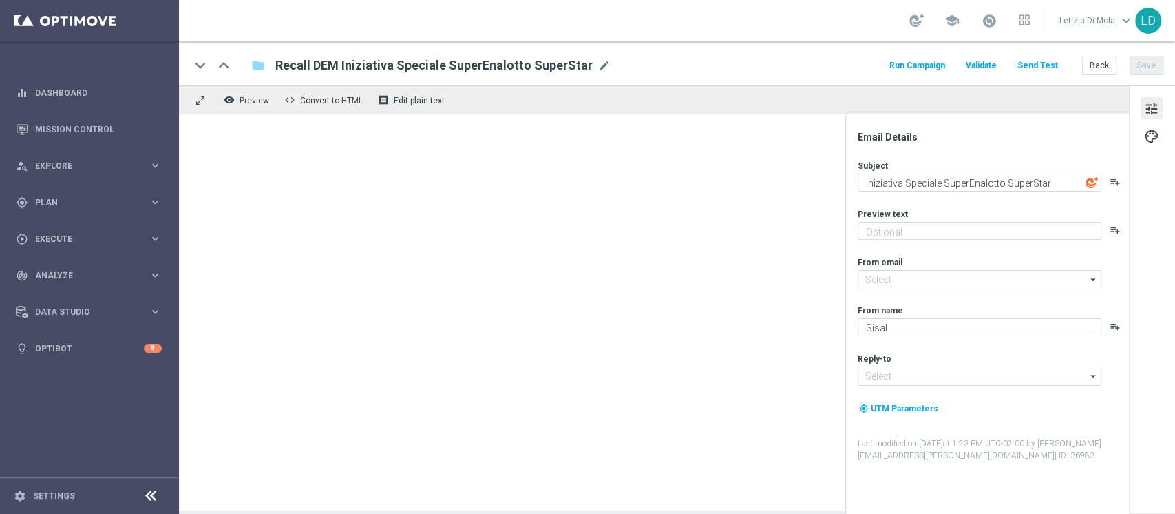
type input "[EMAIL_ADDRESS][DOMAIN_NAME]"
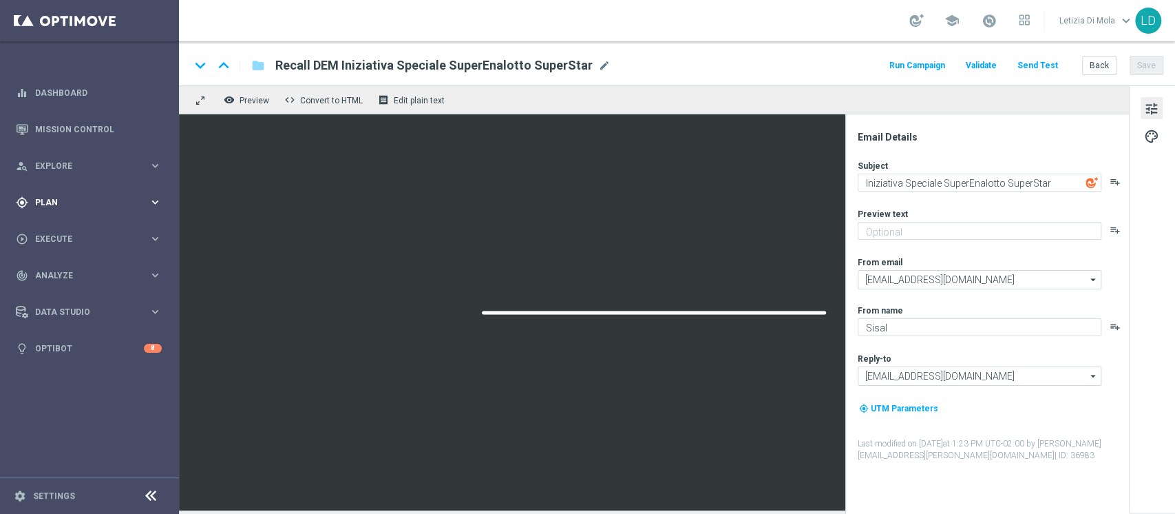
click at [99, 198] on span "Plan" at bounding box center [92, 202] width 114 height 8
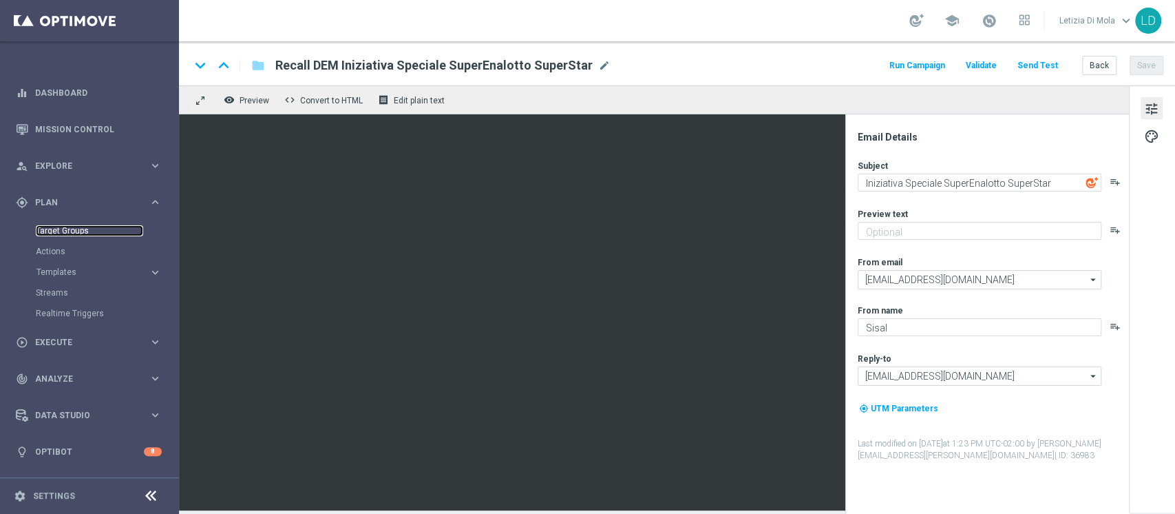
click at [67, 231] on link "Target Groups" at bounding box center [89, 230] width 107 height 11
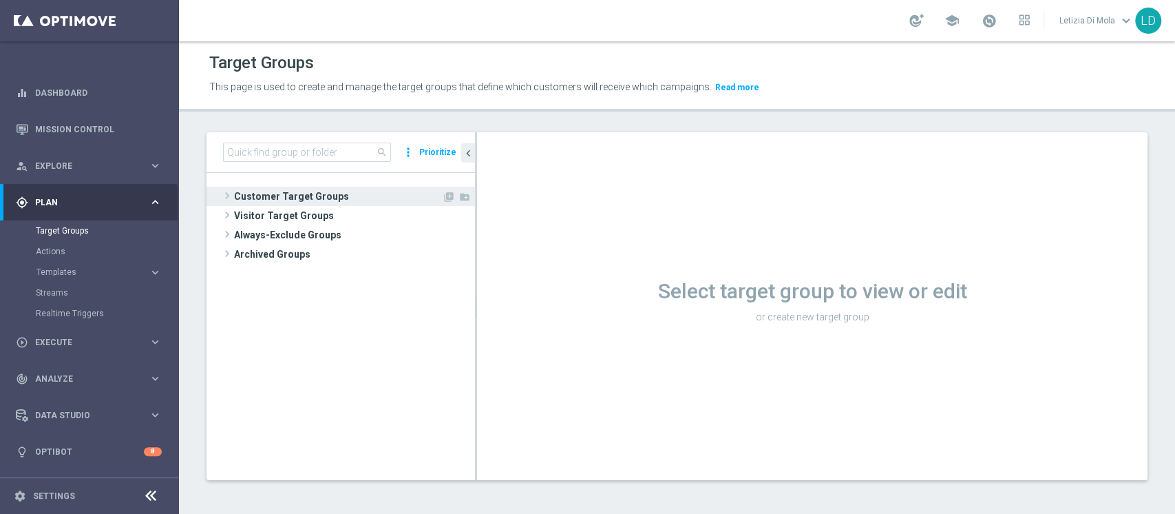
click at [224, 198] on span at bounding box center [227, 195] width 14 height 17
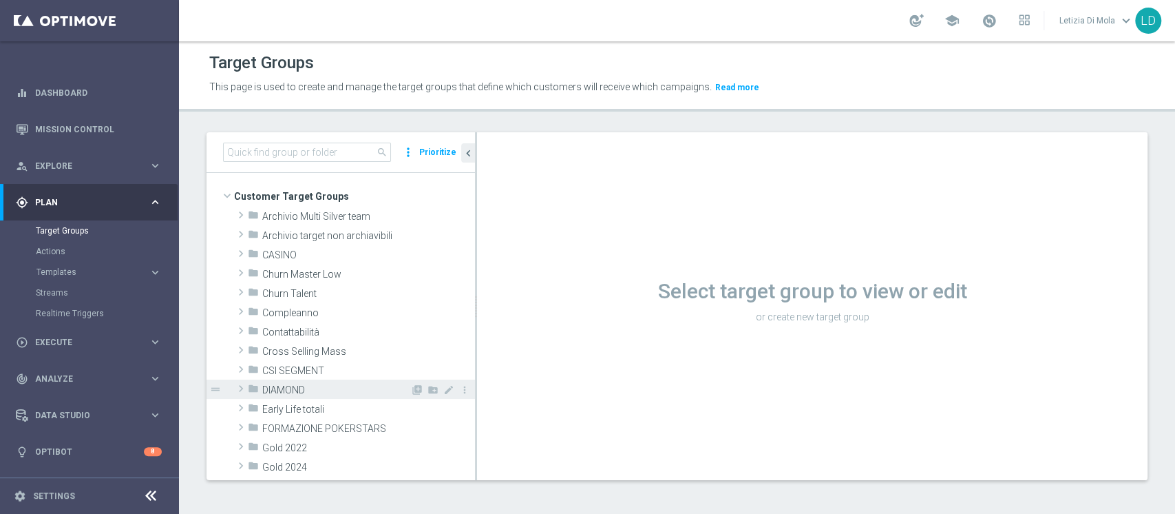
click at [246, 388] on span at bounding box center [241, 388] width 14 height 17
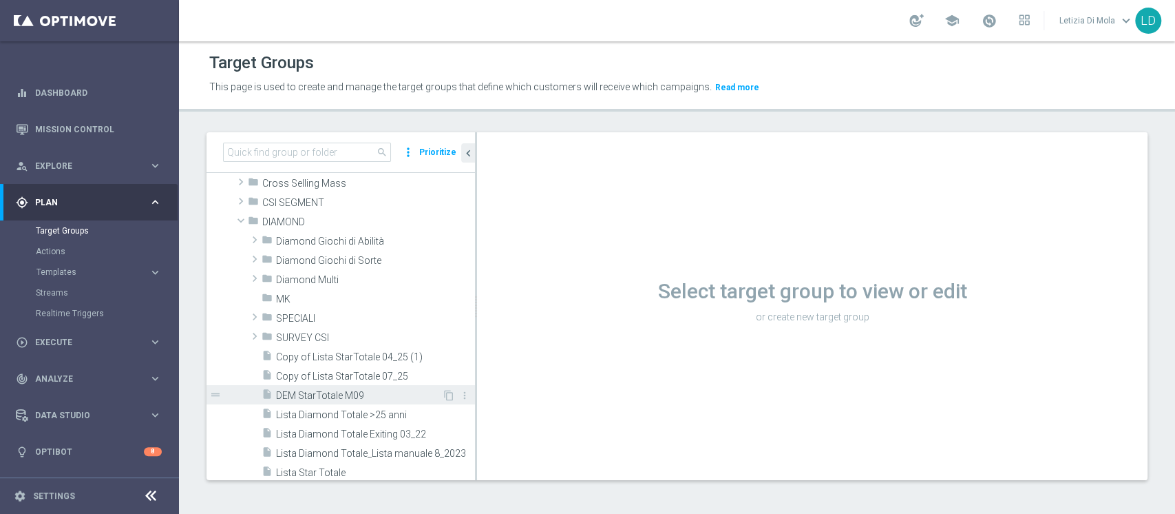
scroll to position [183, 0]
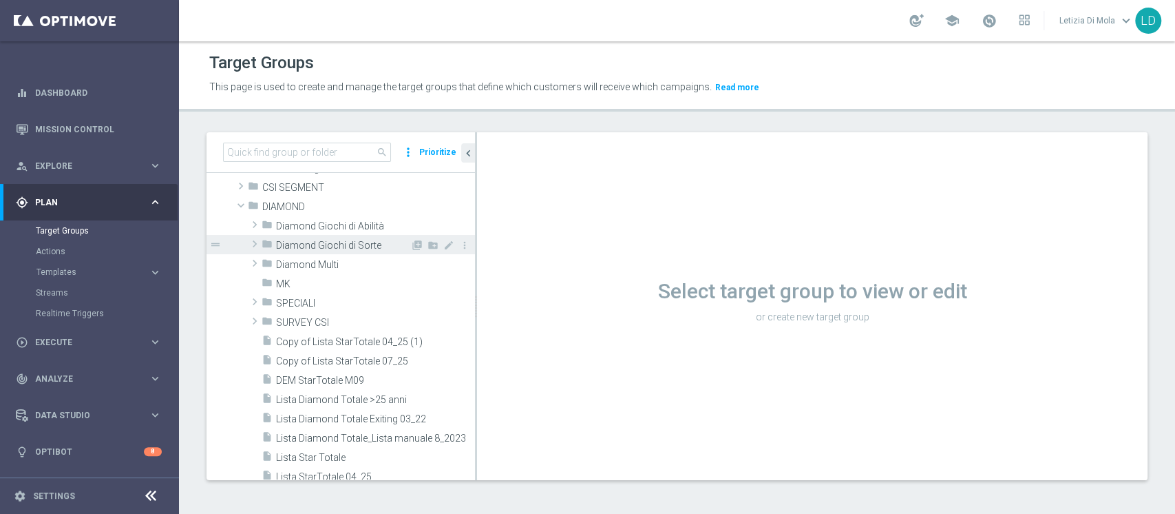
click at [294, 242] on span "Diamond Giochi di Sorte" at bounding box center [343, 246] width 134 height 12
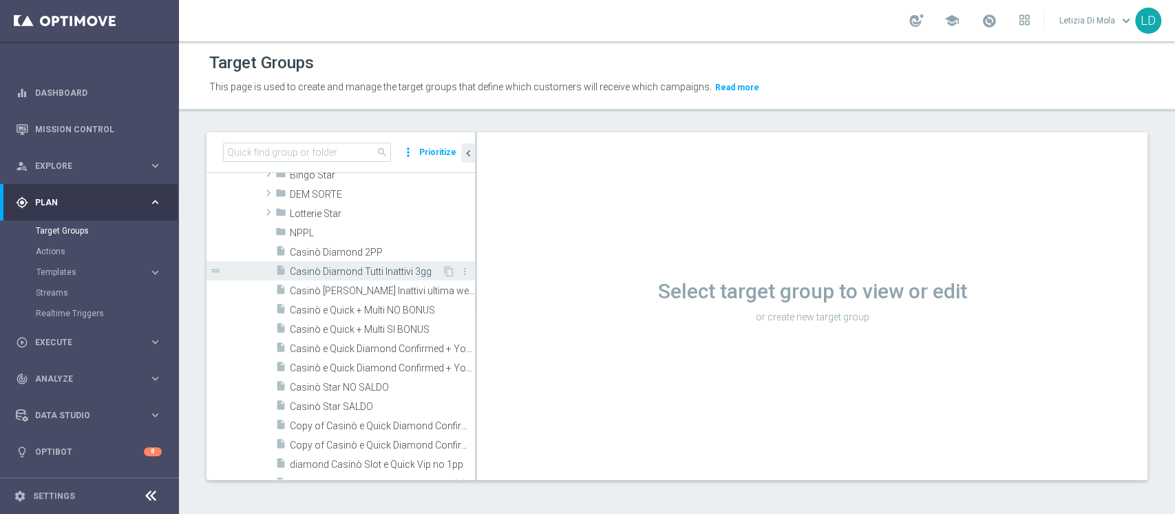
scroll to position [275, 0]
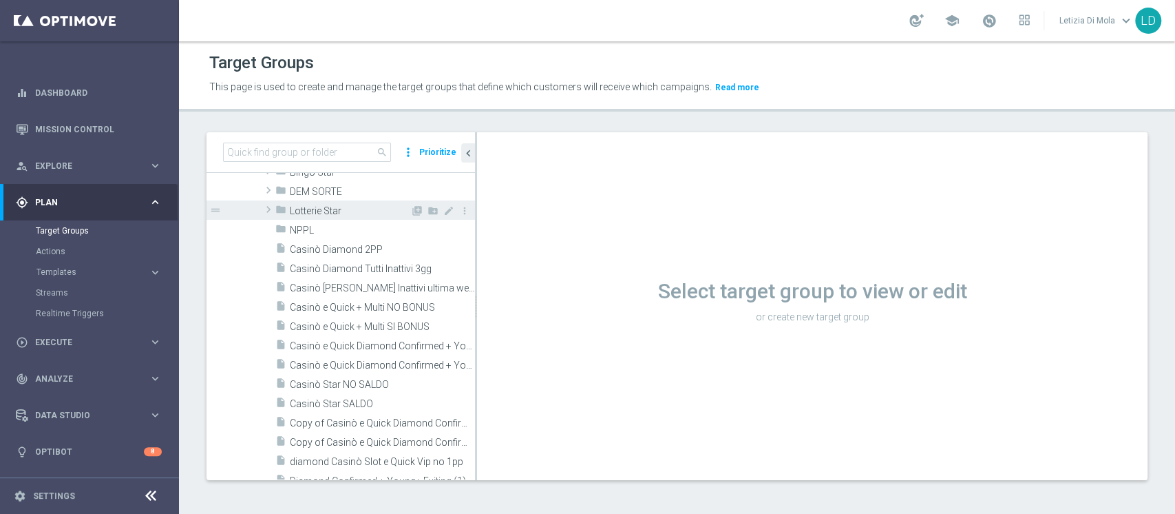
click at [330, 202] on div "folder Lotterie Star" at bounding box center [342, 209] width 135 height 19
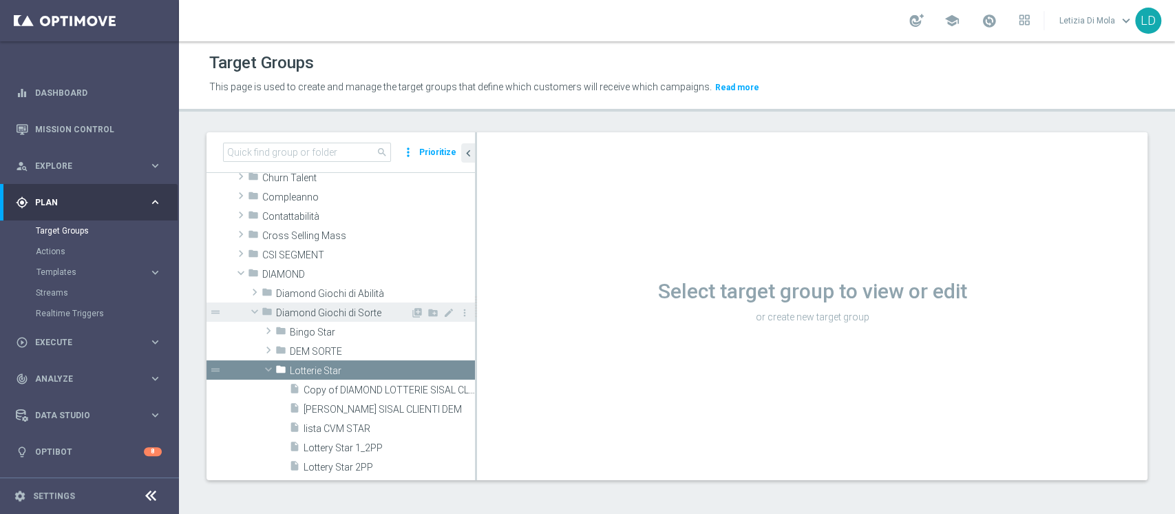
scroll to position [207, 0]
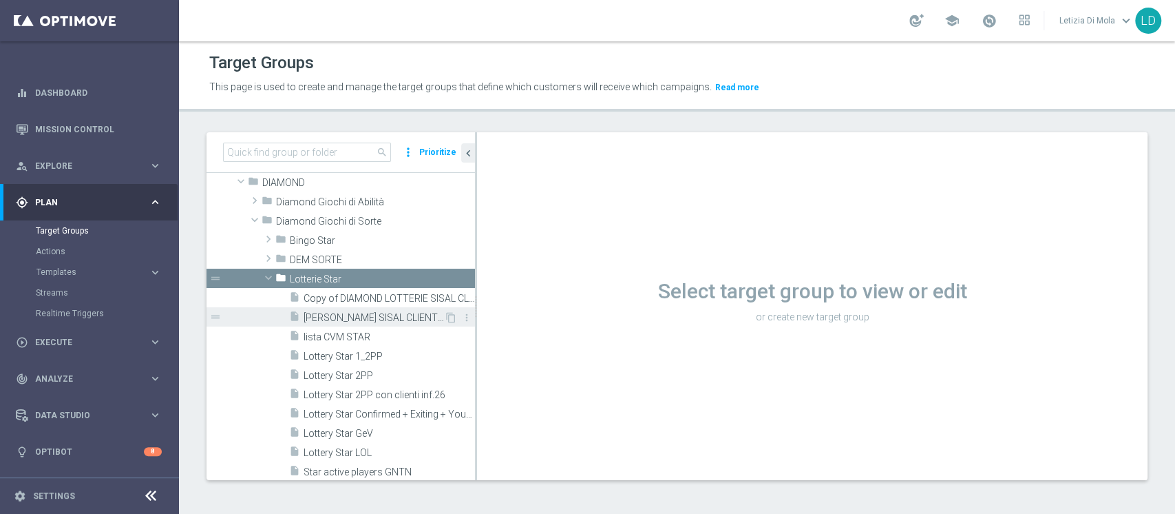
click at [386, 315] on span "[PERSON_NAME] SISAL CLIENTI DEM" at bounding box center [374, 318] width 140 height 12
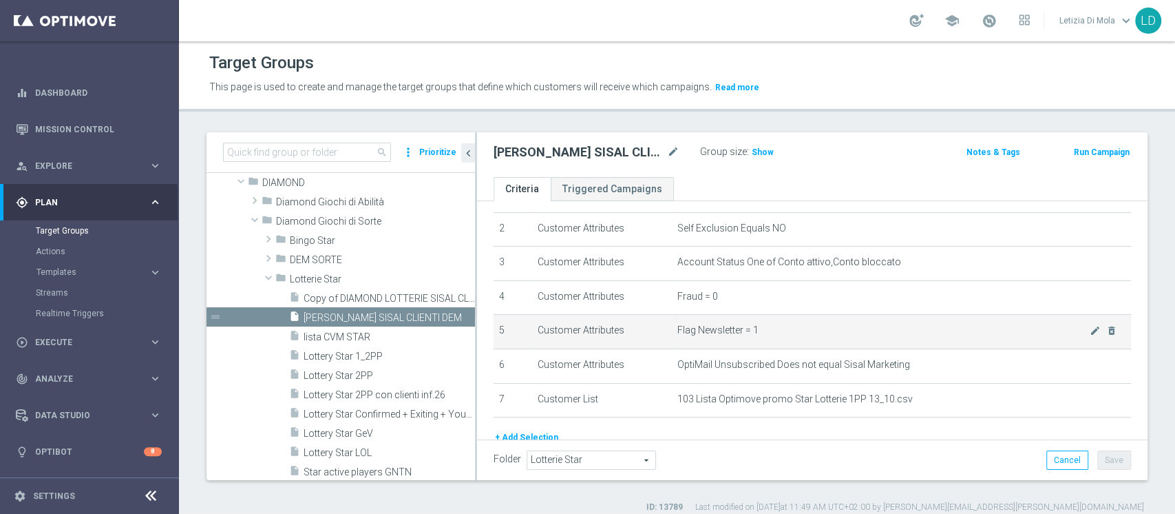
scroll to position [149, 0]
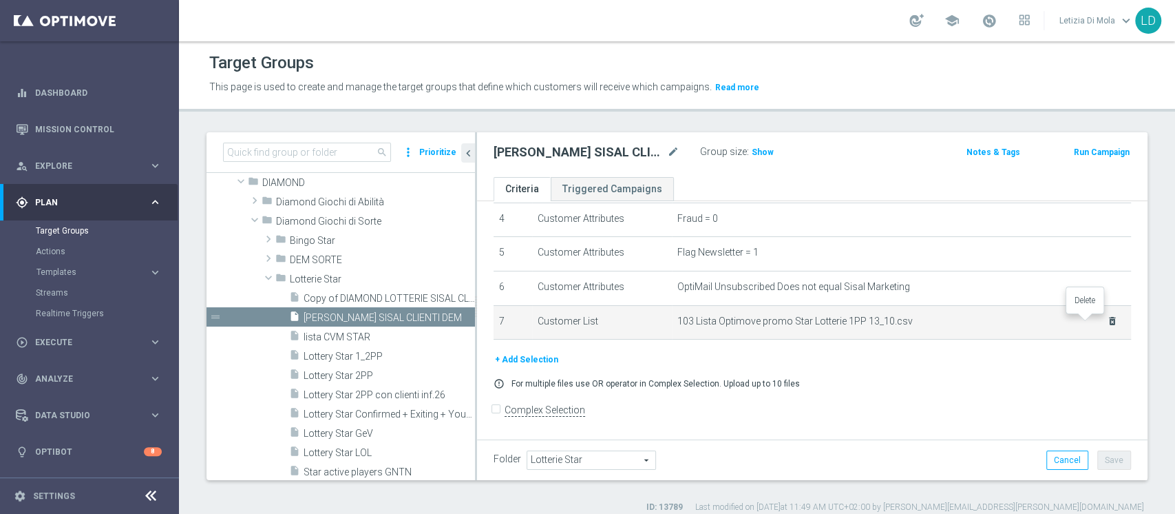
click at [1107, 320] on icon "delete_forever" at bounding box center [1112, 320] width 11 height 11
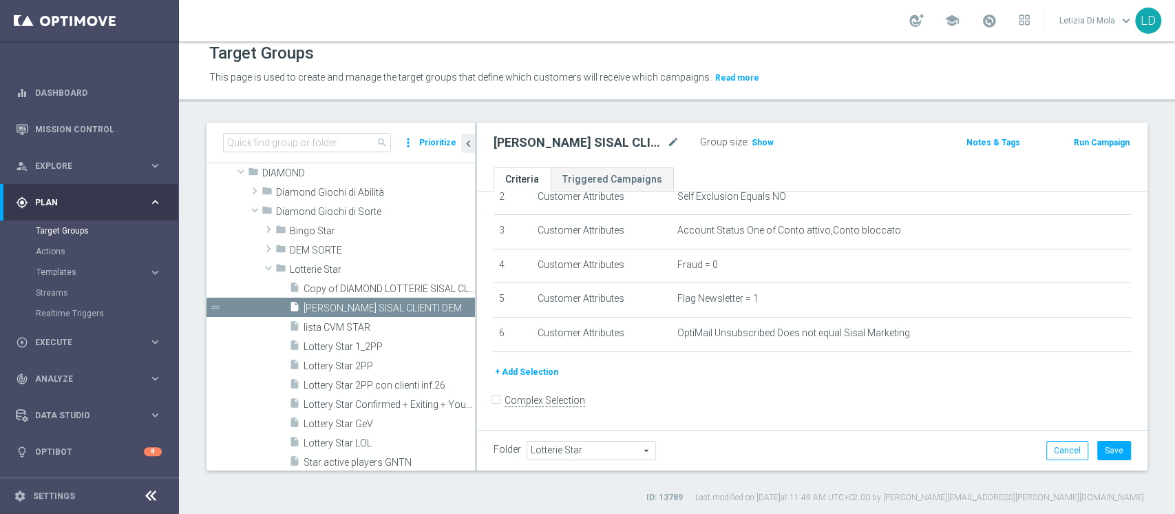
scroll to position [11, 0]
click at [527, 367] on button "+ Add Selection" at bounding box center [527, 370] width 66 height 15
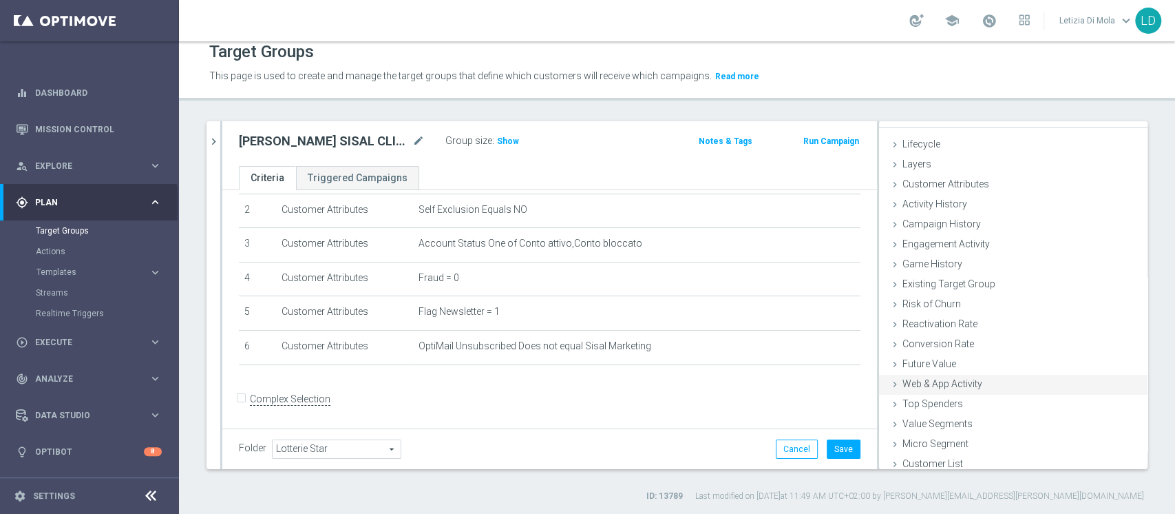
scroll to position [25, 0]
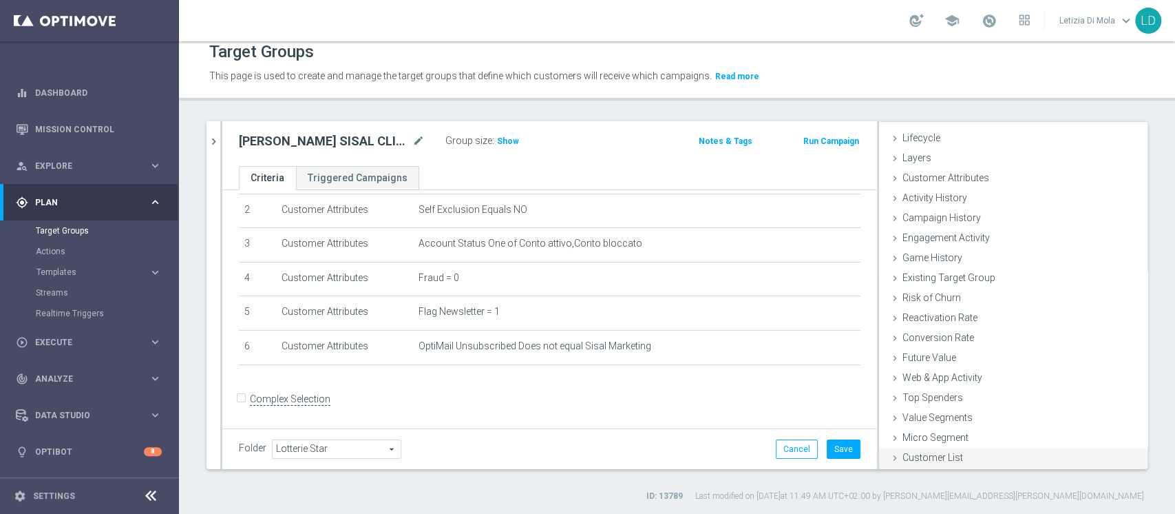
click at [969, 455] on div "Customer List done" at bounding box center [1013, 458] width 269 height 21
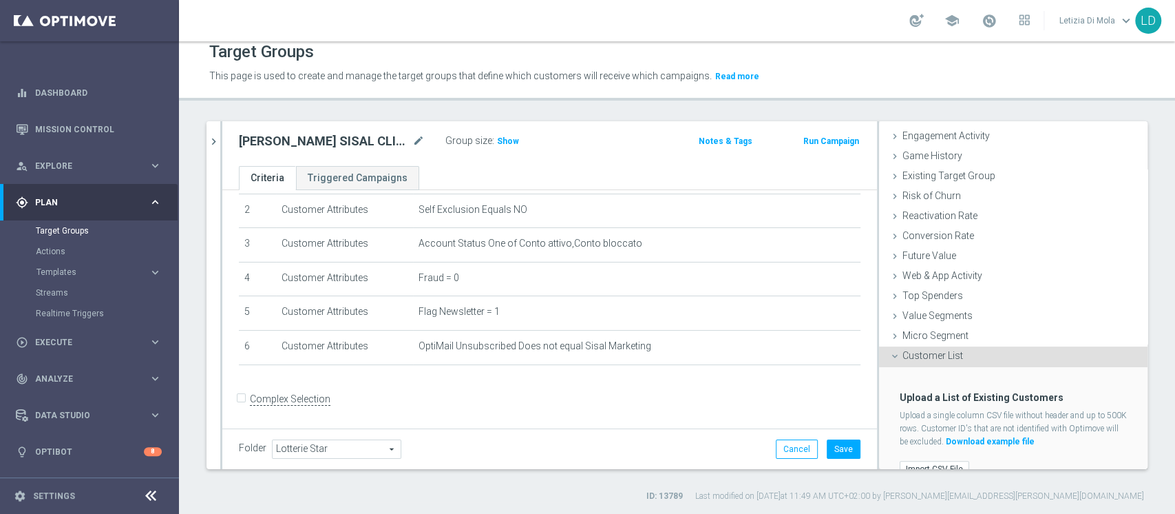
scroll to position [149, 0]
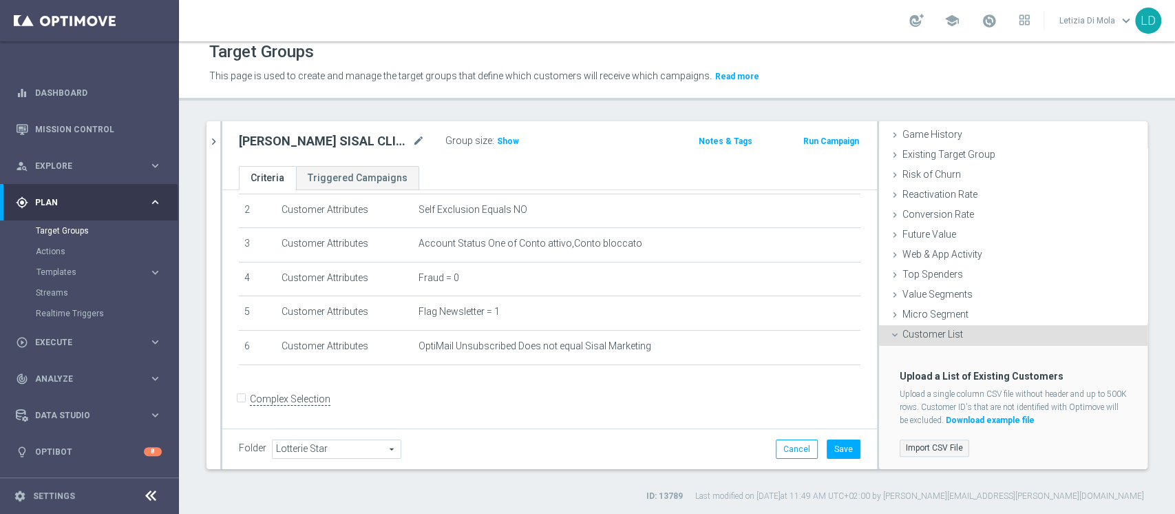
click at [935, 446] on label "Import CSV File" at bounding box center [935, 447] width 70 height 17
click at [0, 0] on input "Import CSV File" at bounding box center [0, 0] width 0 height 0
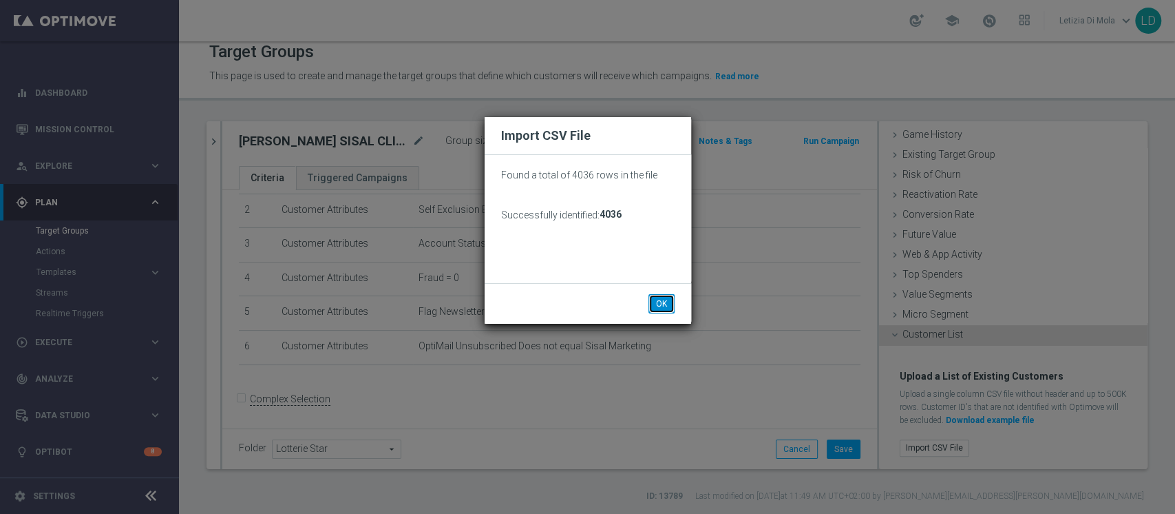
click at [656, 307] on button "OK" at bounding box center [662, 303] width 26 height 19
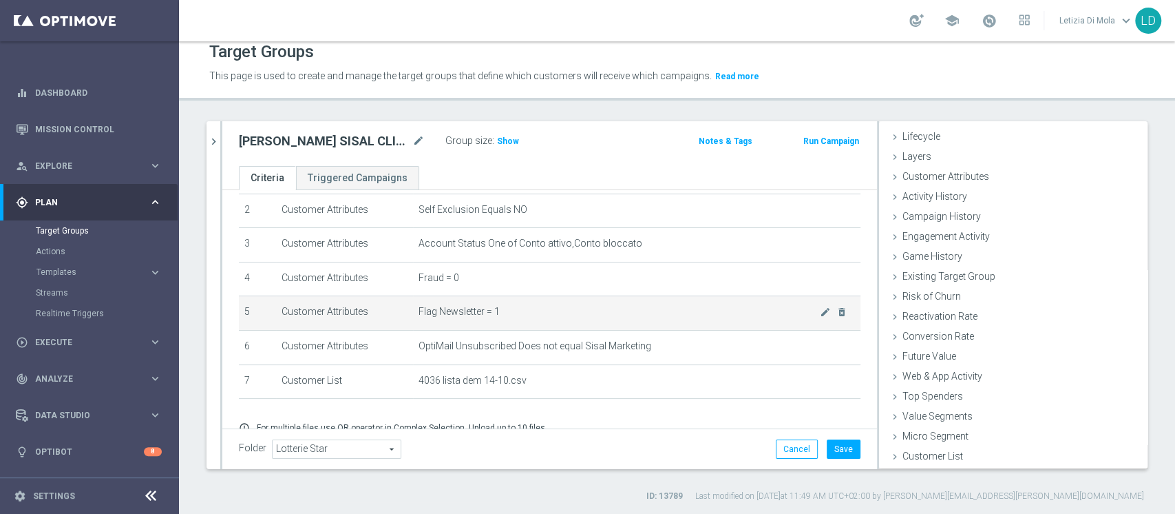
scroll to position [25, 0]
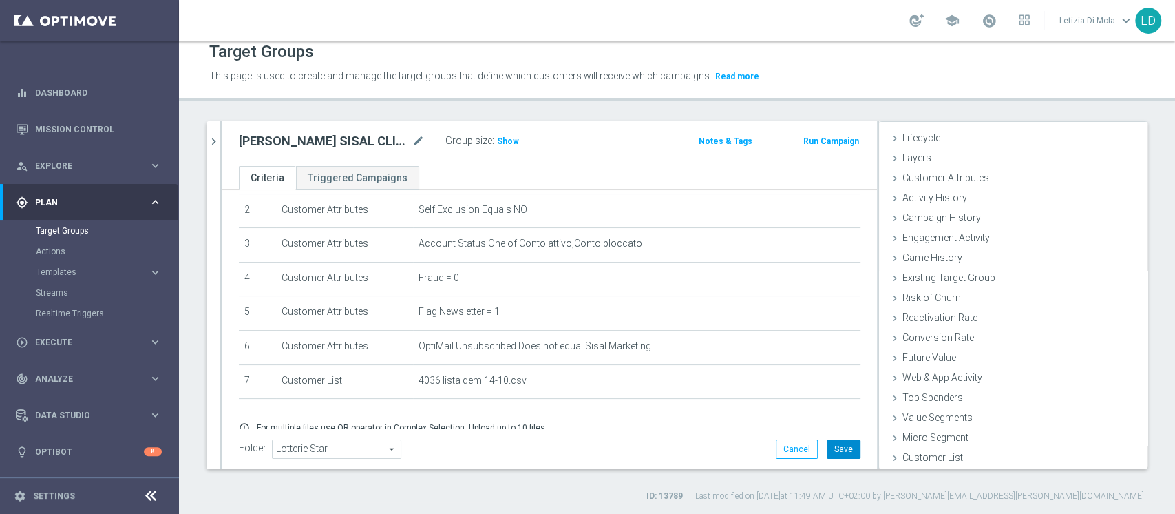
click at [828, 449] on button "Save" at bounding box center [844, 448] width 34 height 19
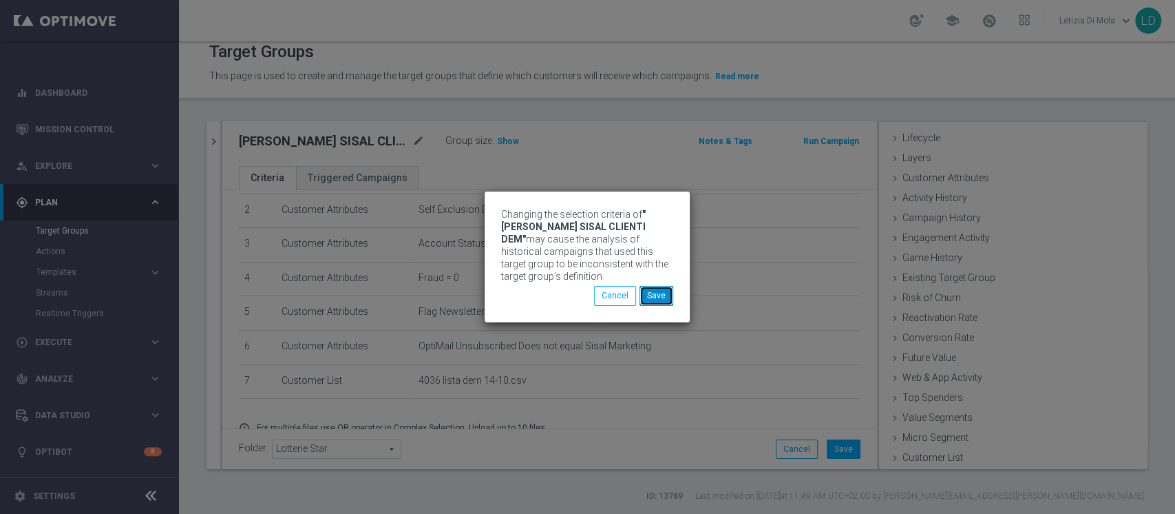
click at [662, 300] on button "Save" at bounding box center [657, 295] width 34 height 19
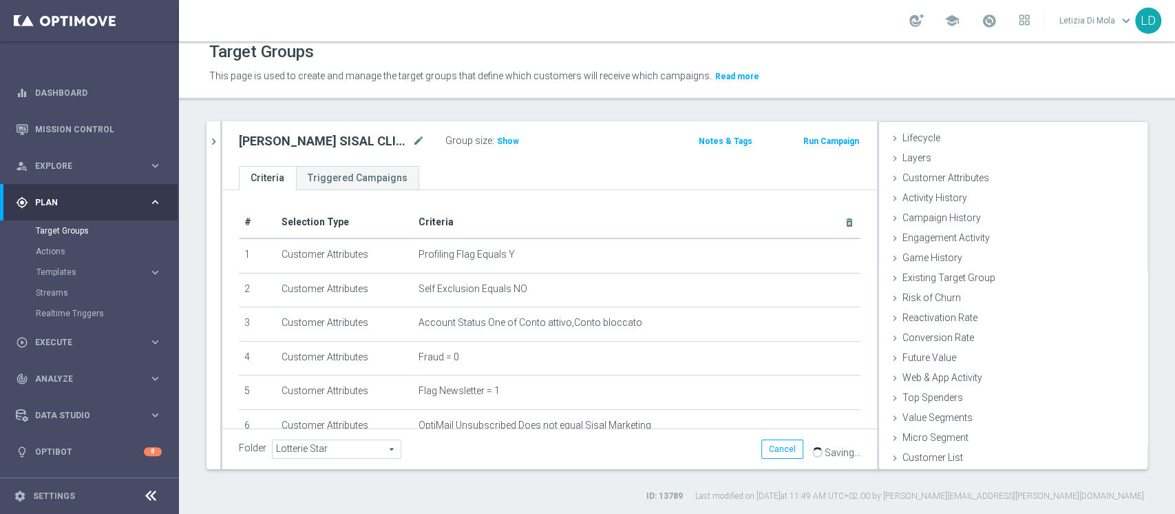
scroll to position [0, 0]
click at [508, 137] on span "Show" at bounding box center [508, 141] width 22 height 10
click at [512, 139] on span "3,154" at bounding box center [510, 142] width 24 height 13
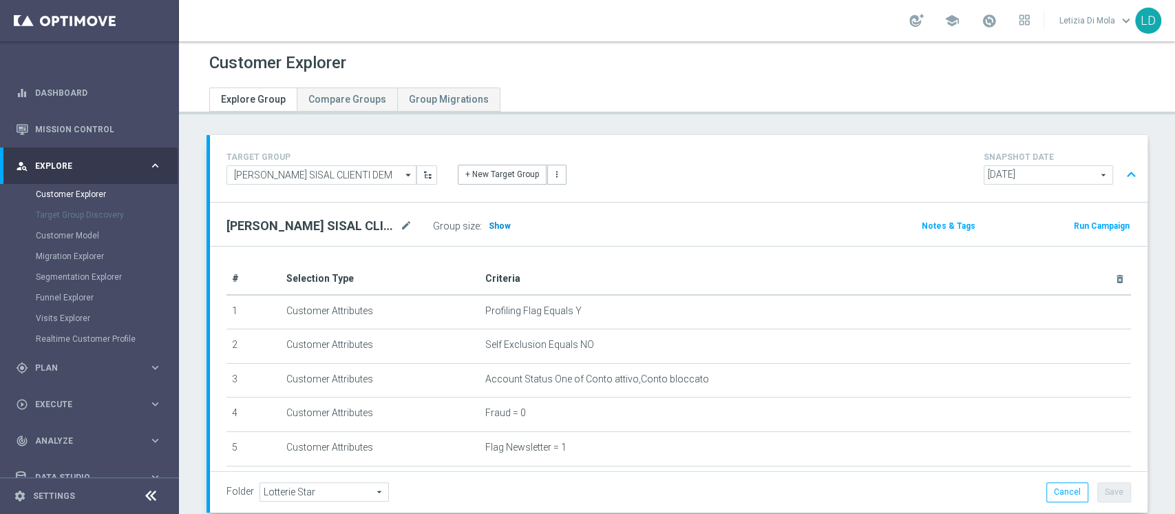
click at [492, 229] on span "Show" at bounding box center [500, 226] width 22 height 10
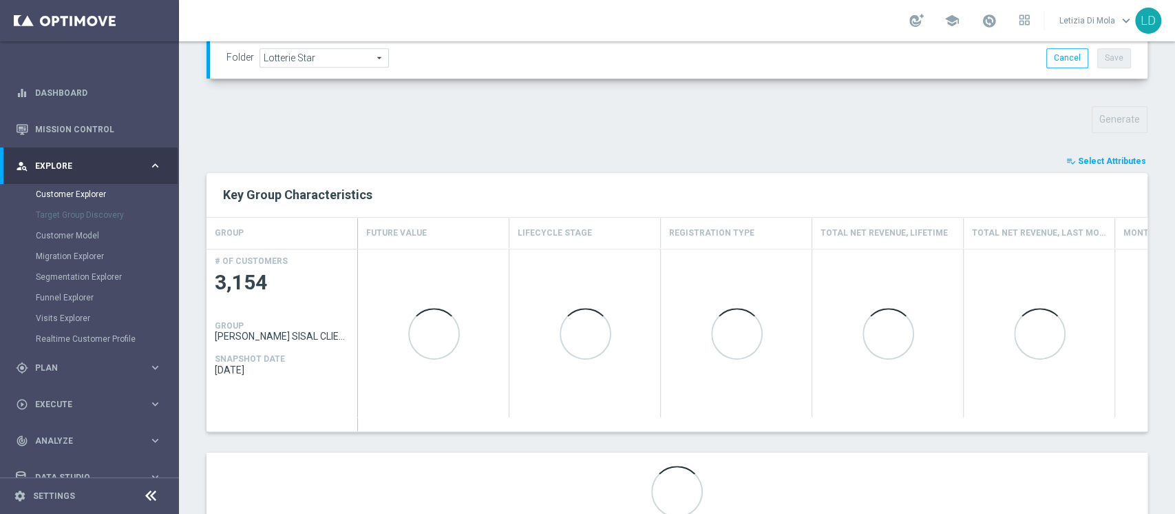
scroll to position [483, 0]
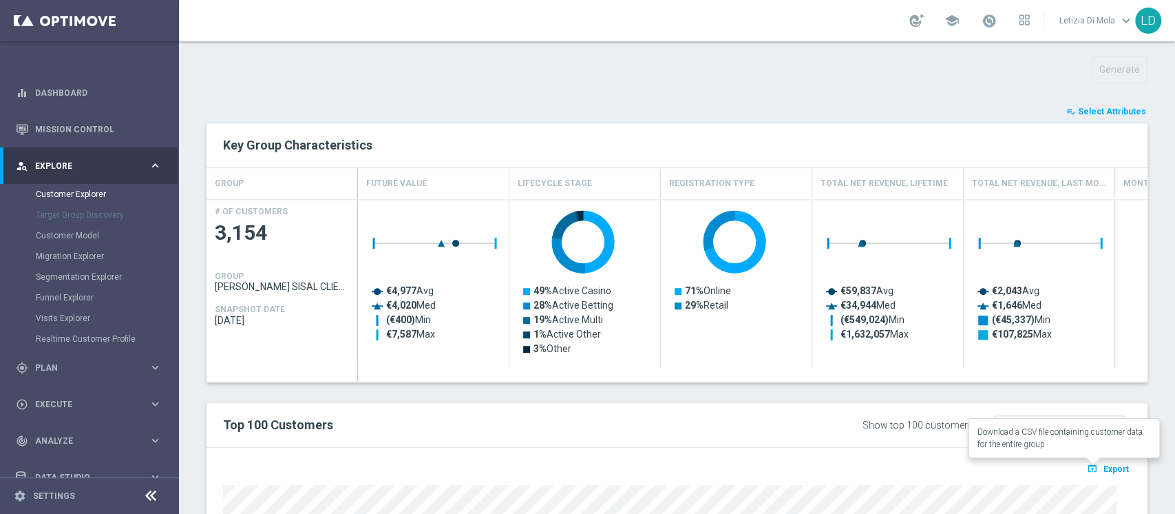
click at [1104, 465] on span "Export" at bounding box center [1116, 469] width 25 height 10
